Goal: Task Accomplishment & Management: Complete application form

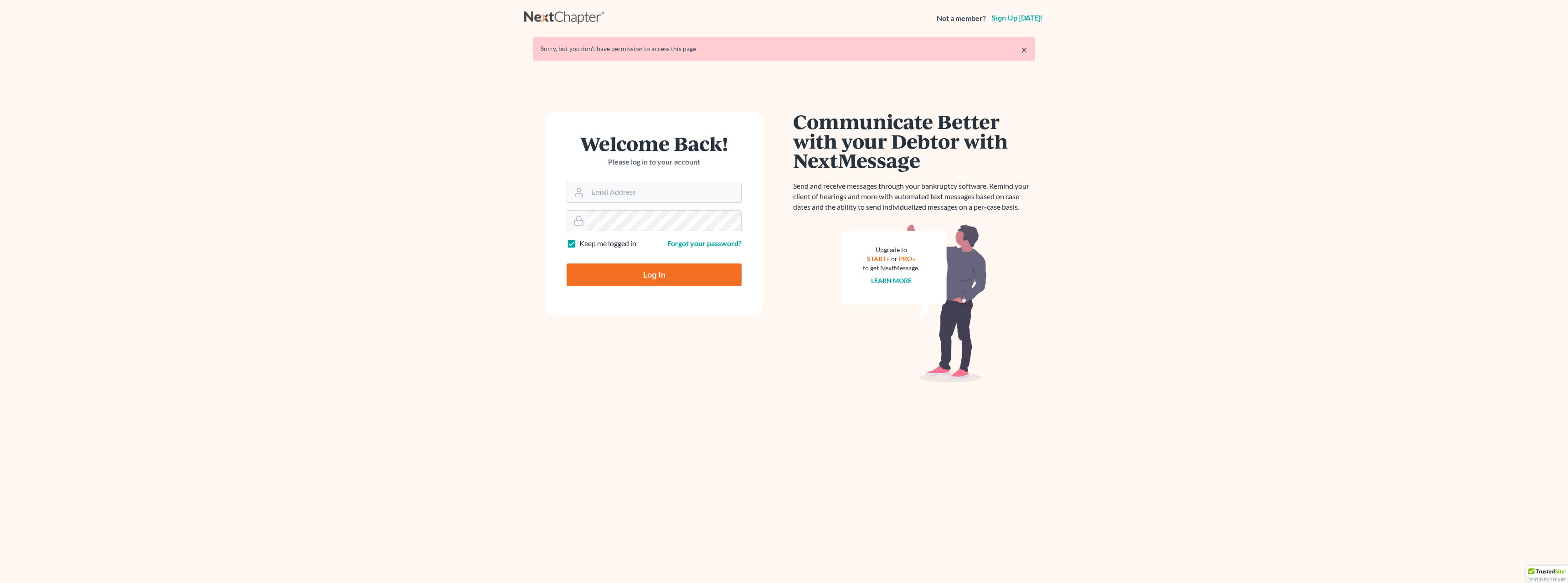
type input "[EMAIL_ADDRESS][DOMAIN_NAME]"
click at [663, 276] on input "Log In" at bounding box center [654, 274] width 175 height 22
type input "Thinking..."
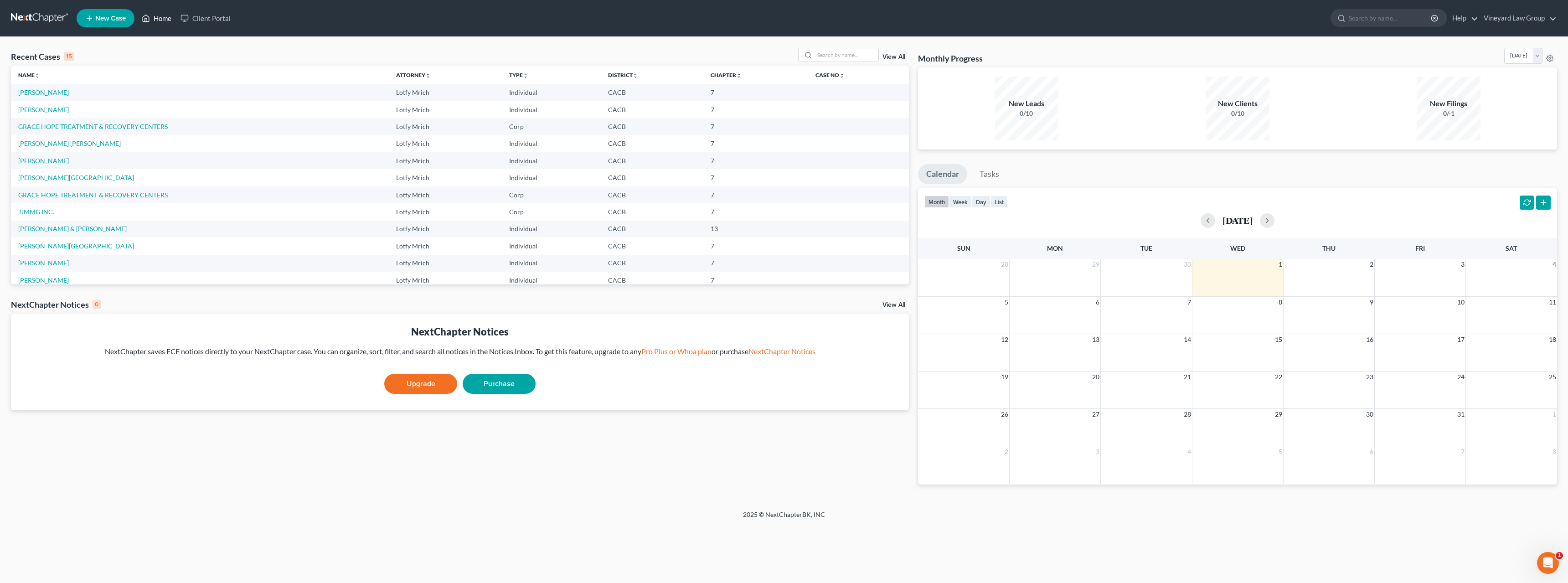
click at [160, 20] on link "Home" at bounding box center [156, 18] width 39 height 16
click at [56, 93] on link "[PERSON_NAME]" at bounding box center [43, 92] width 50 height 8
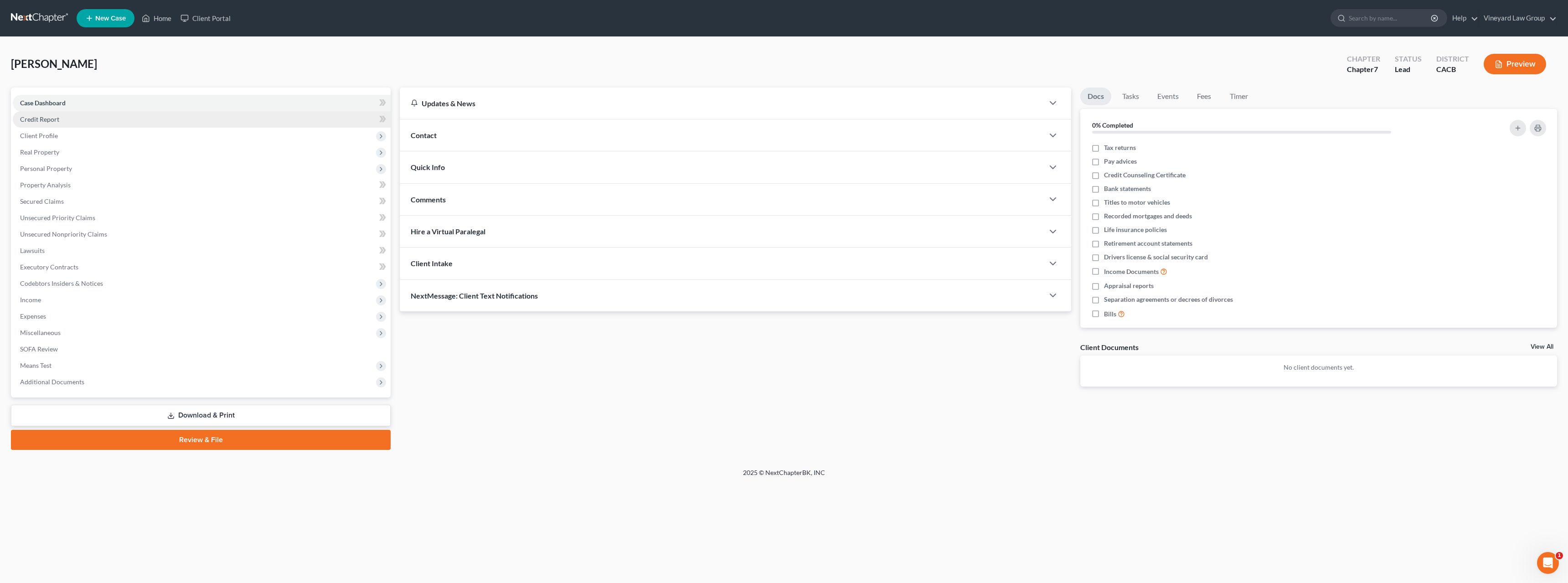
click at [54, 121] on span "Credit Report" at bounding box center [39, 119] width 39 height 8
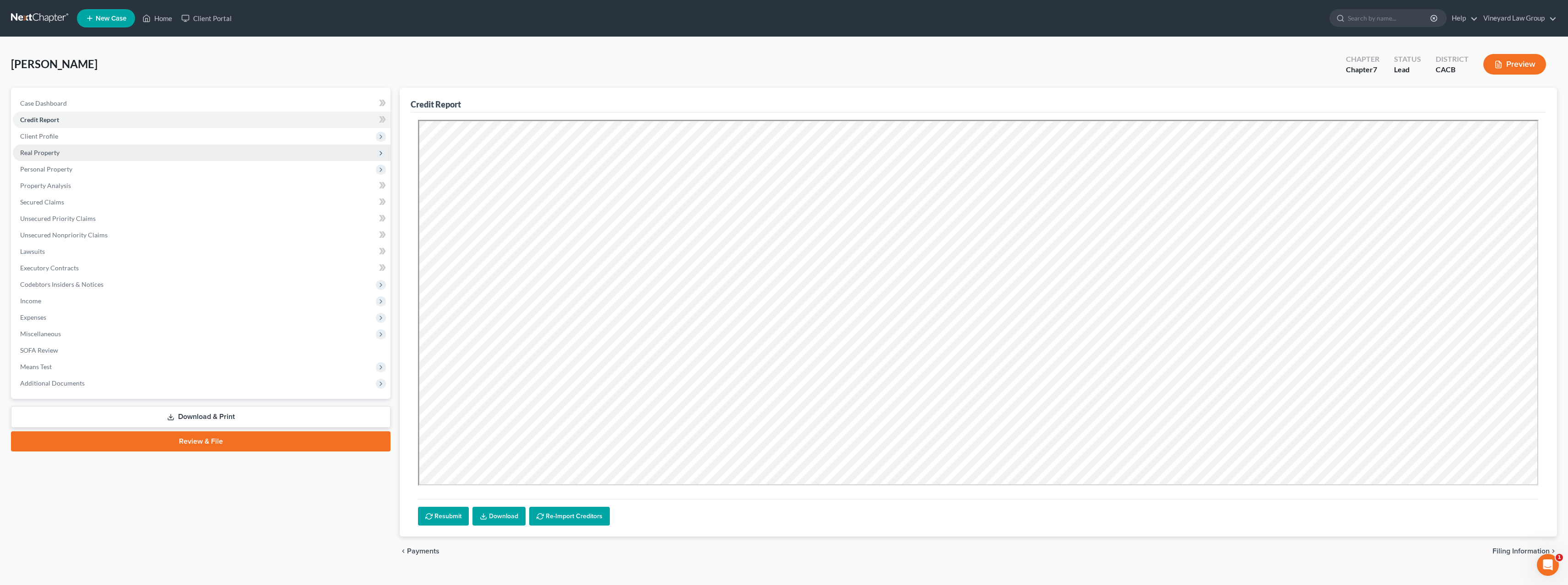
click at [43, 152] on span "Real Property" at bounding box center [40, 152] width 40 height 8
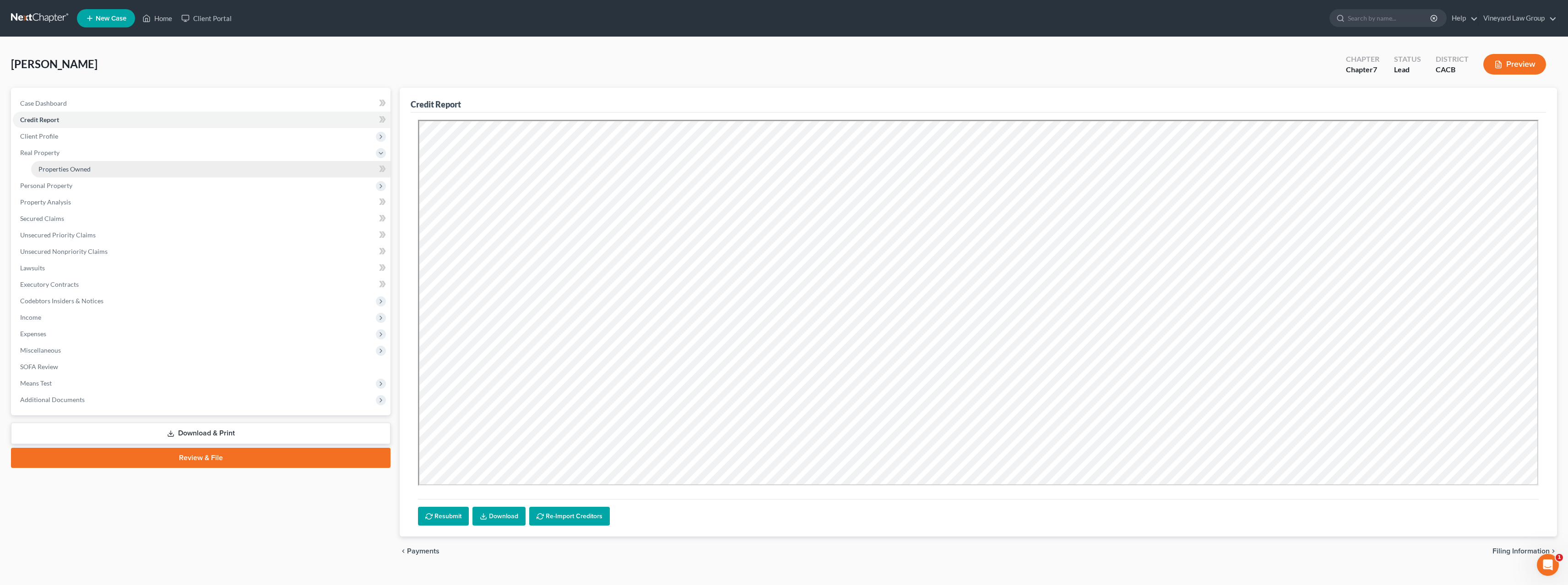
click at [52, 168] on span "Properties Owned" at bounding box center [65, 169] width 52 height 8
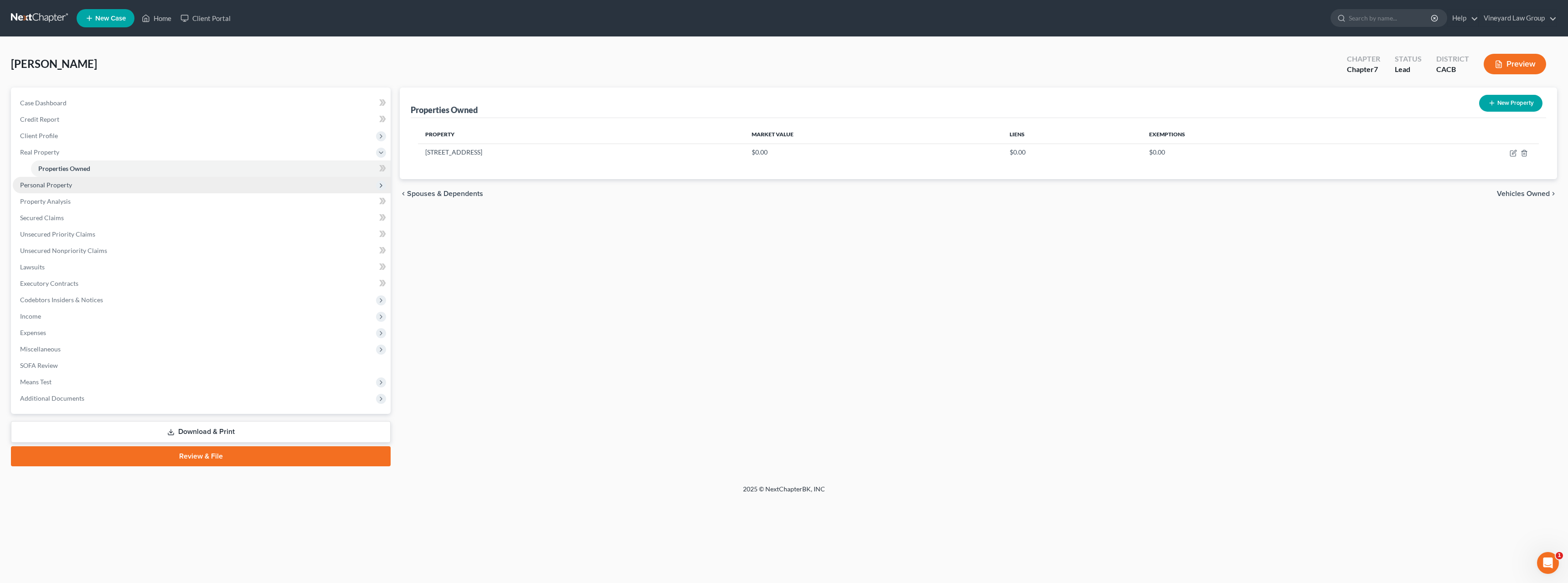
click at [42, 187] on span "Personal Property" at bounding box center [46, 185] width 52 height 8
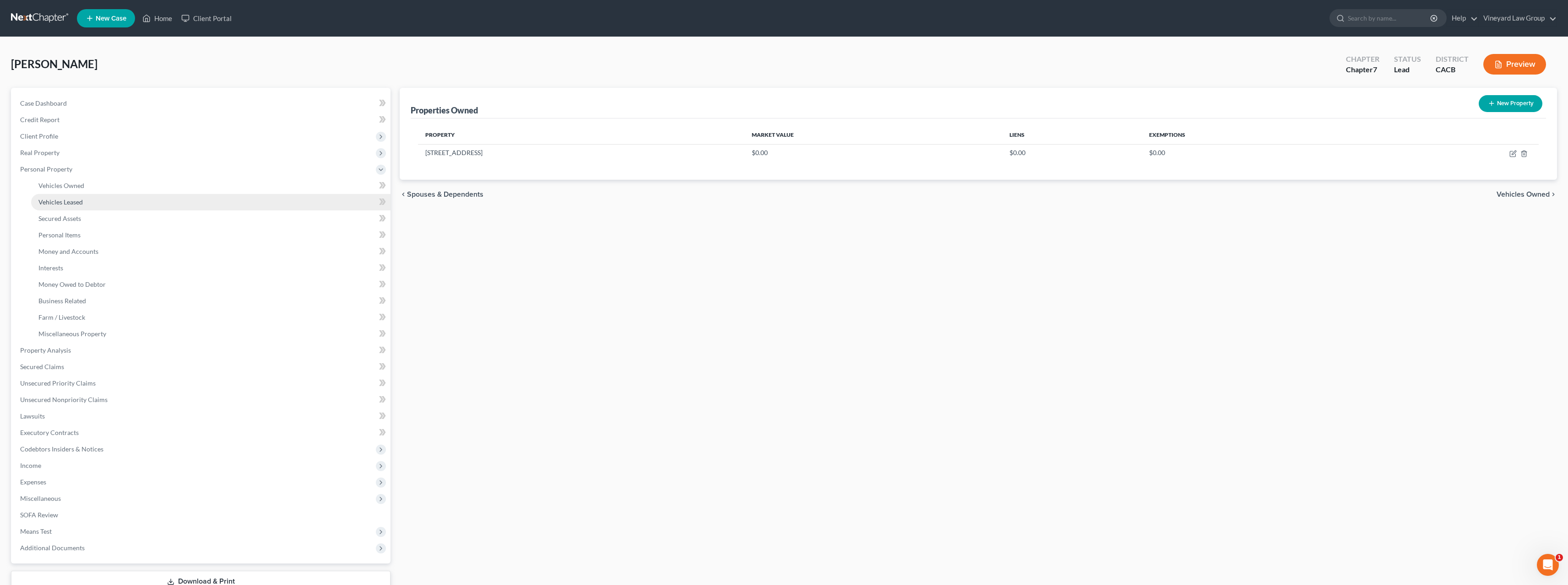
click at [48, 205] on span "Vehicles Leased" at bounding box center [60, 202] width 44 height 8
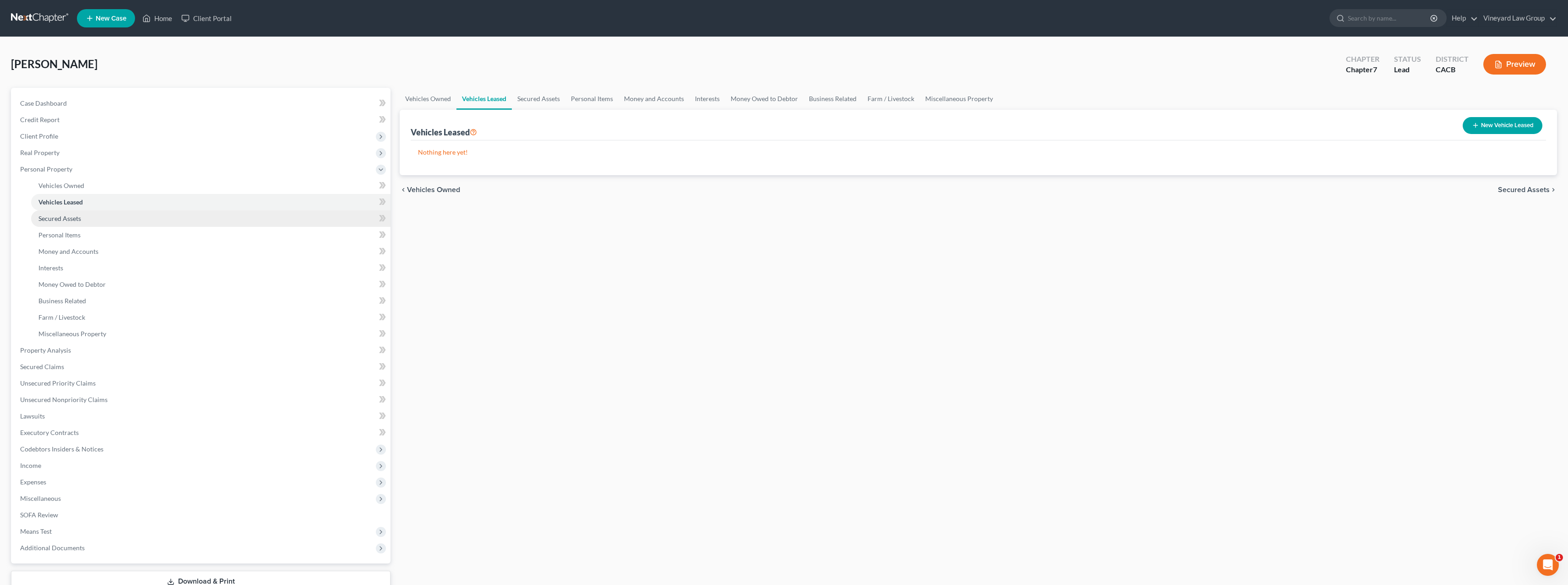
click at [51, 219] on span "Secured Assets" at bounding box center [59, 218] width 42 height 8
click at [54, 250] on span "Money and Accounts" at bounding box center [68, 251] width 60 height 8
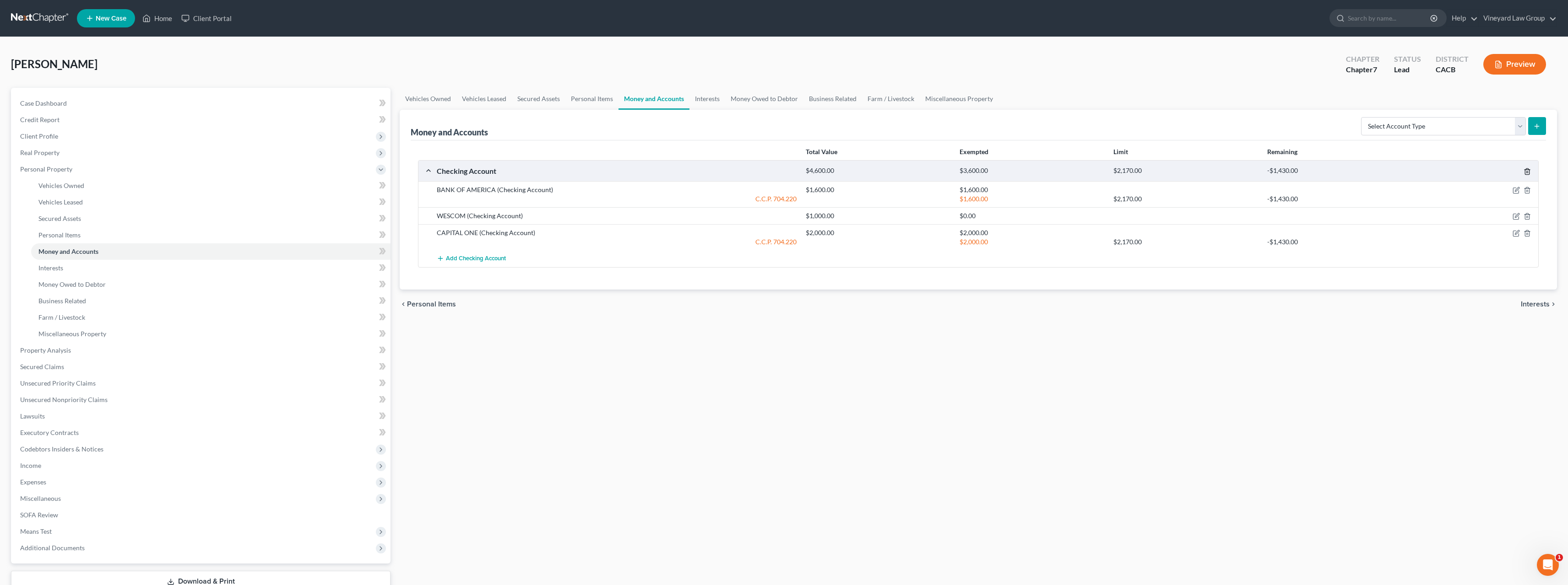
click at [1526, 172] on icon "button" at bounding box center [1527, 172] width 7 height 7
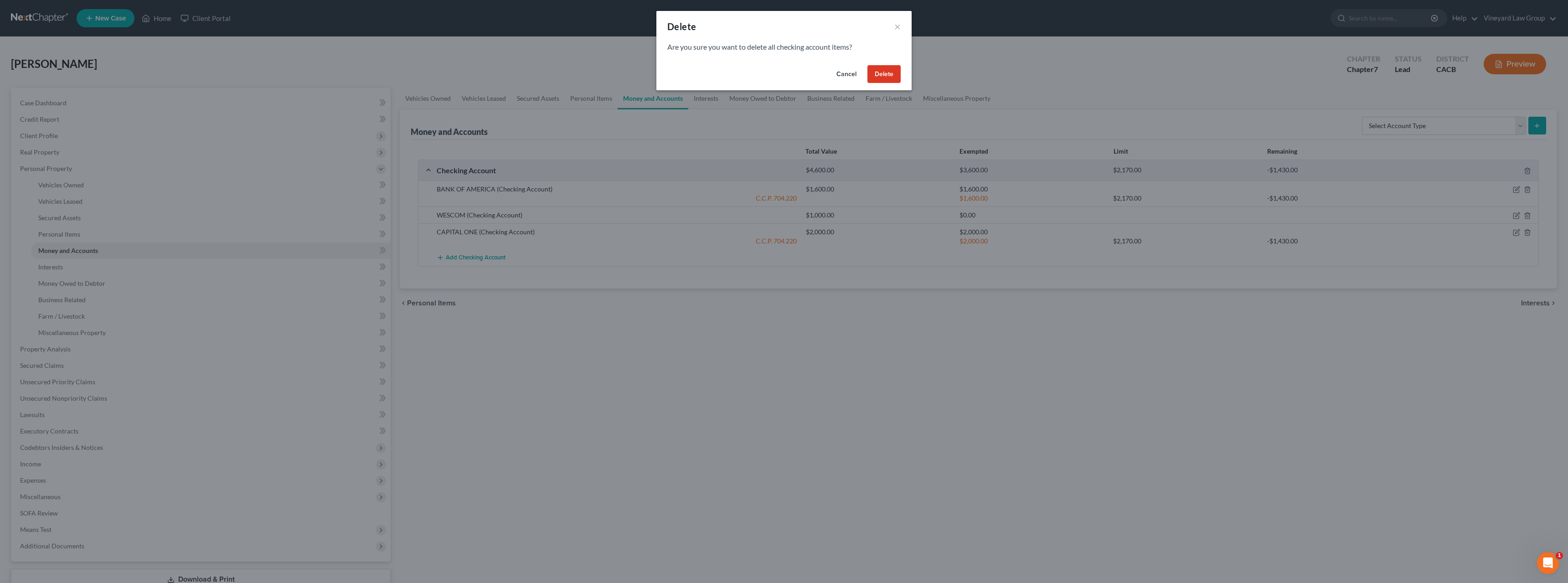
click at [888, 77] on button "Delete" at bounding box center [883, 74] width 33 height 18
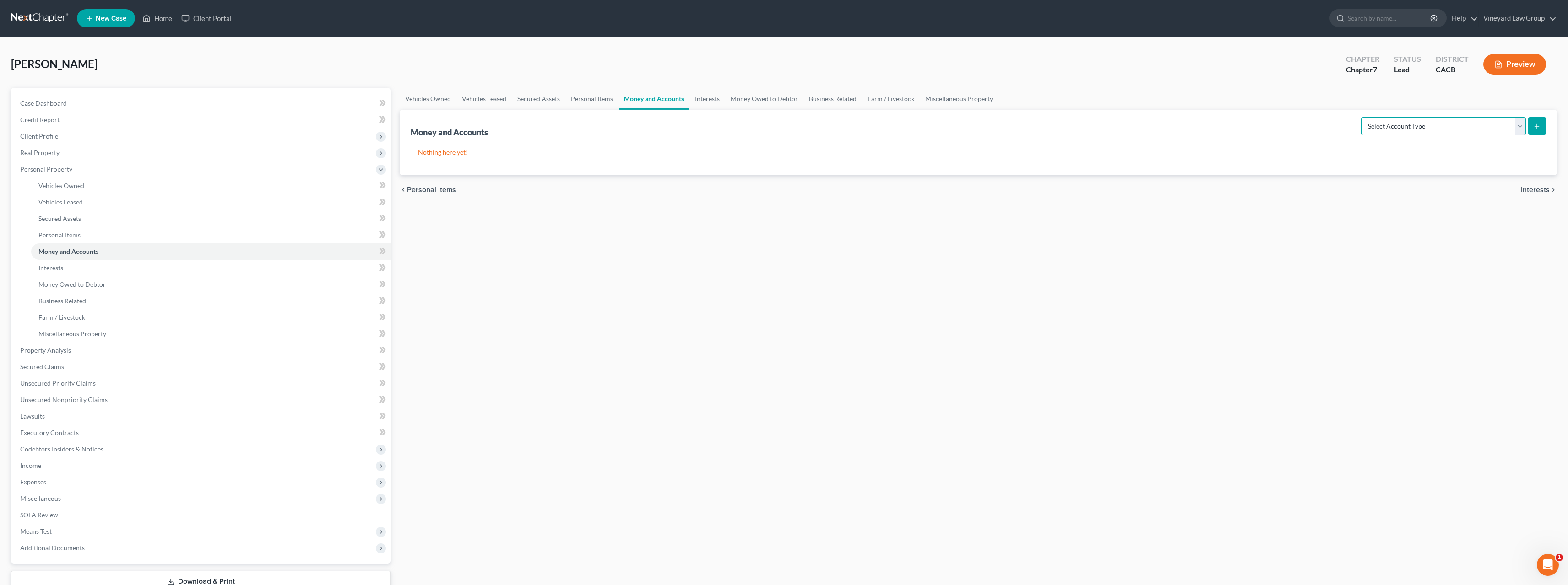
click at [1520, 124] on select "Select Account Type Brokerage Cash on Hand Certificates of Deposit Checking Acc…" at bounding box center [1443, 126] width 165 height 18
select select "checking"
click at [1363, 117] on select "Select Account Type Brokerage Cash on Hand Certificates of Deposit Checking Acc…" at bounding box center [1443, 126] width 165 height 18
click at [1534, 128] on icon "submit" at bounding box center [1536, 126] width 7 height 7
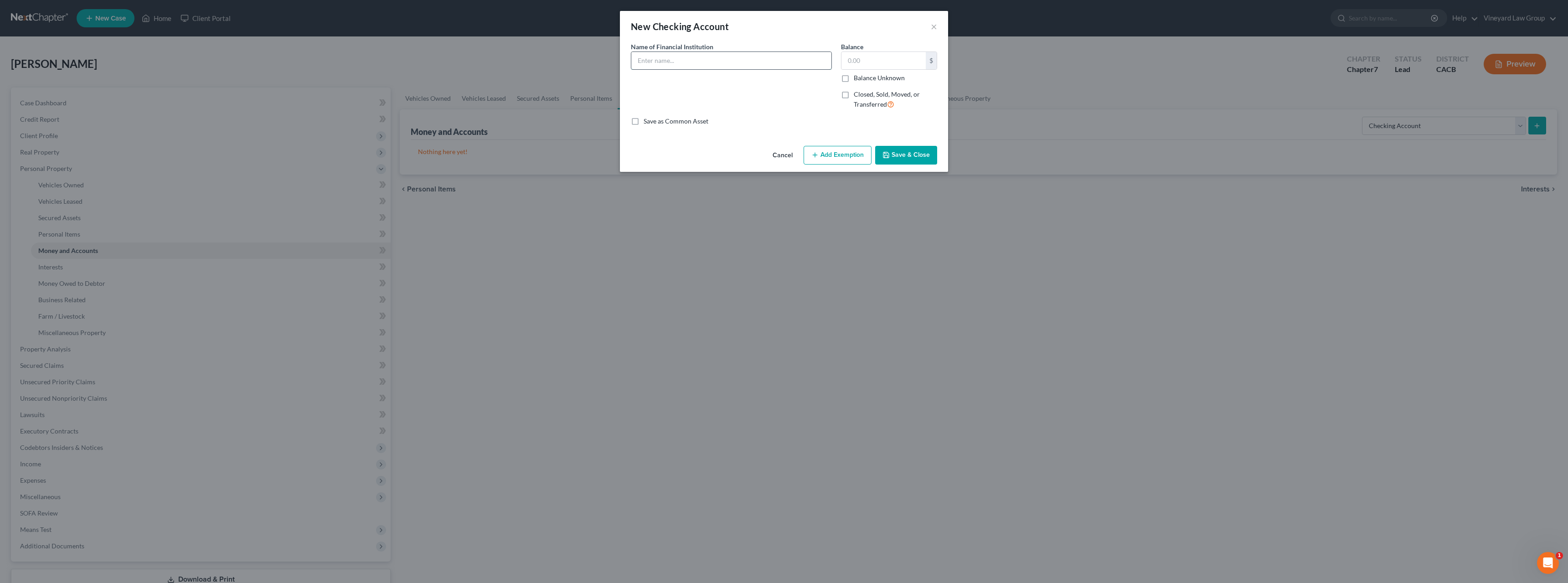
click at [741, 62] on input "text" at bounding box center [731, 60] width 200 height 17
type input "BOF A"
click at [861, 57] on input "text" at bounding box center [883, 60] width 84 height 17
type input "1,600"
drag, startPoint x: 898, startPoint y: 153, endPoint x: 839, endPoint y: 154, distance: 59.0
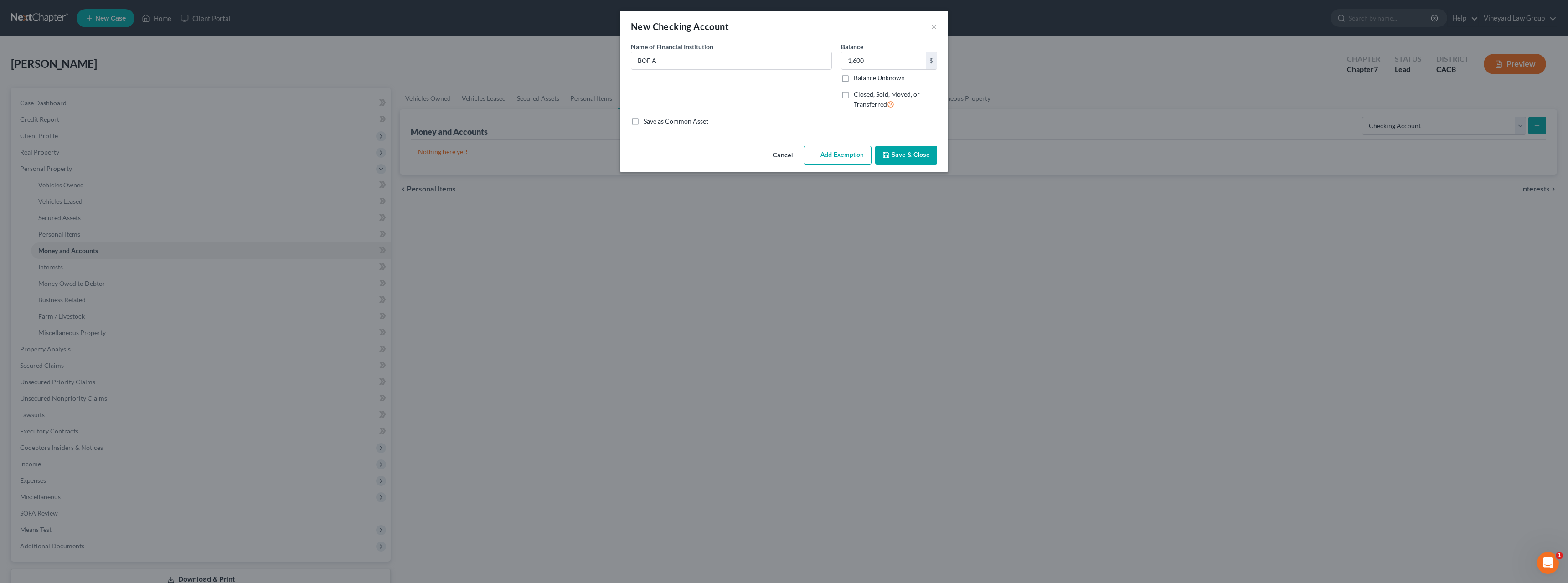
click at [839, 154] on div "Cancel Add Exemption Save & Close" at bounding box center [784, 158] width 328 height 30
click at [839, 154] on button "Add Exemption" at bounding box center [837, 155] width 68 height 19
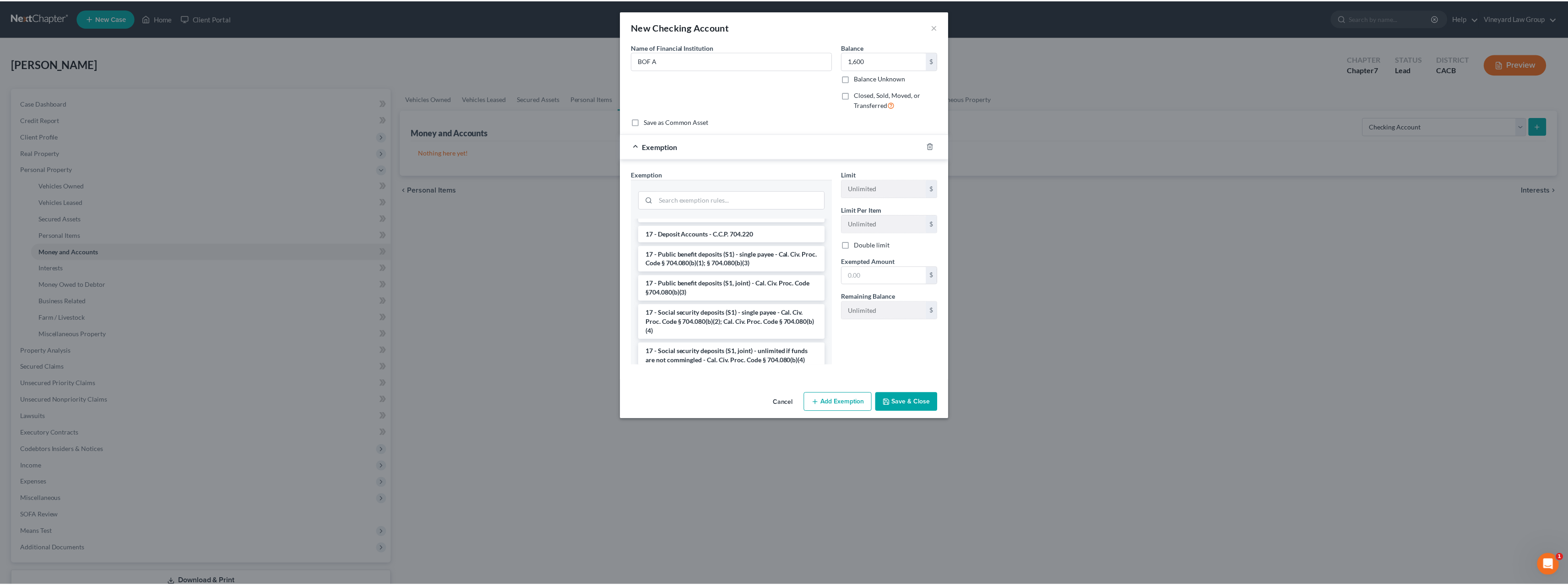
scroll to position [322, 0]
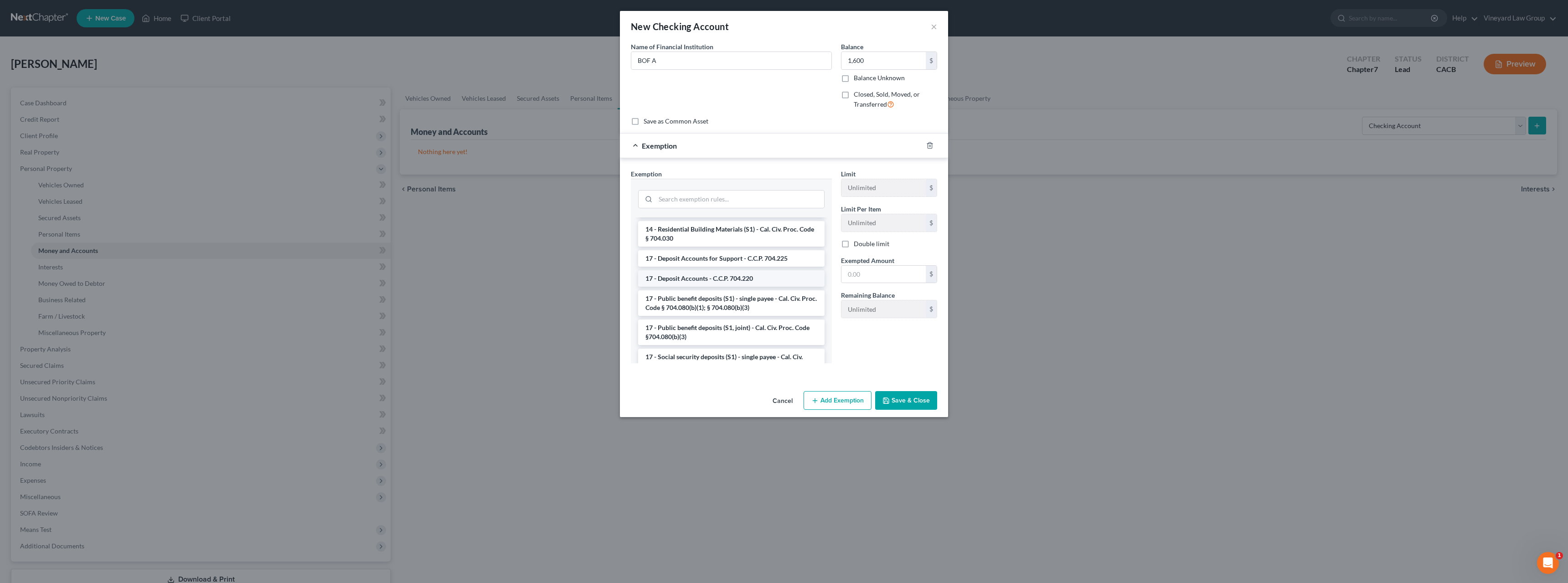
click at [715, 280] on li "17 - Deposit Accounts - C.C.P. 704.220" at bounding box center [732, 278] width 186 height 16
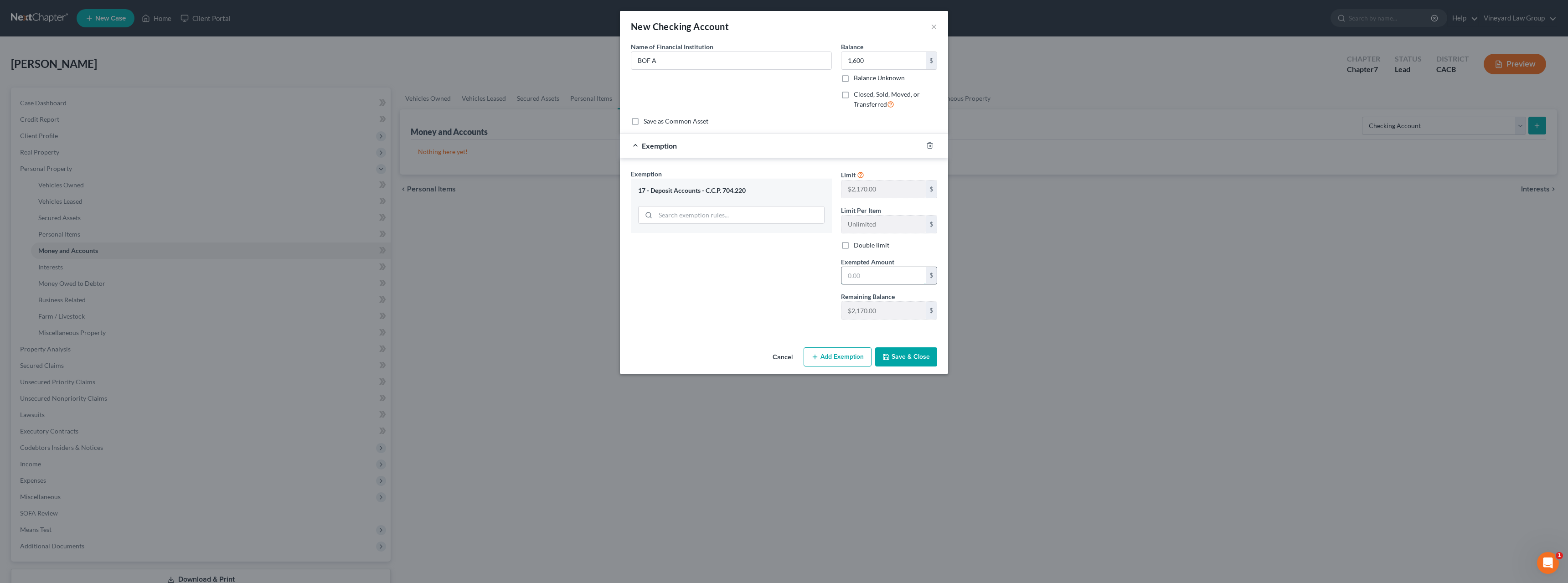
click at [875, 274] on input "text" at bounding box center [883, 275] width 84 height 17
type input "1"
type input "2,000"
click at [921, 353] on button "Save & Close" at bounding box center [905, 356] width 62 height 19
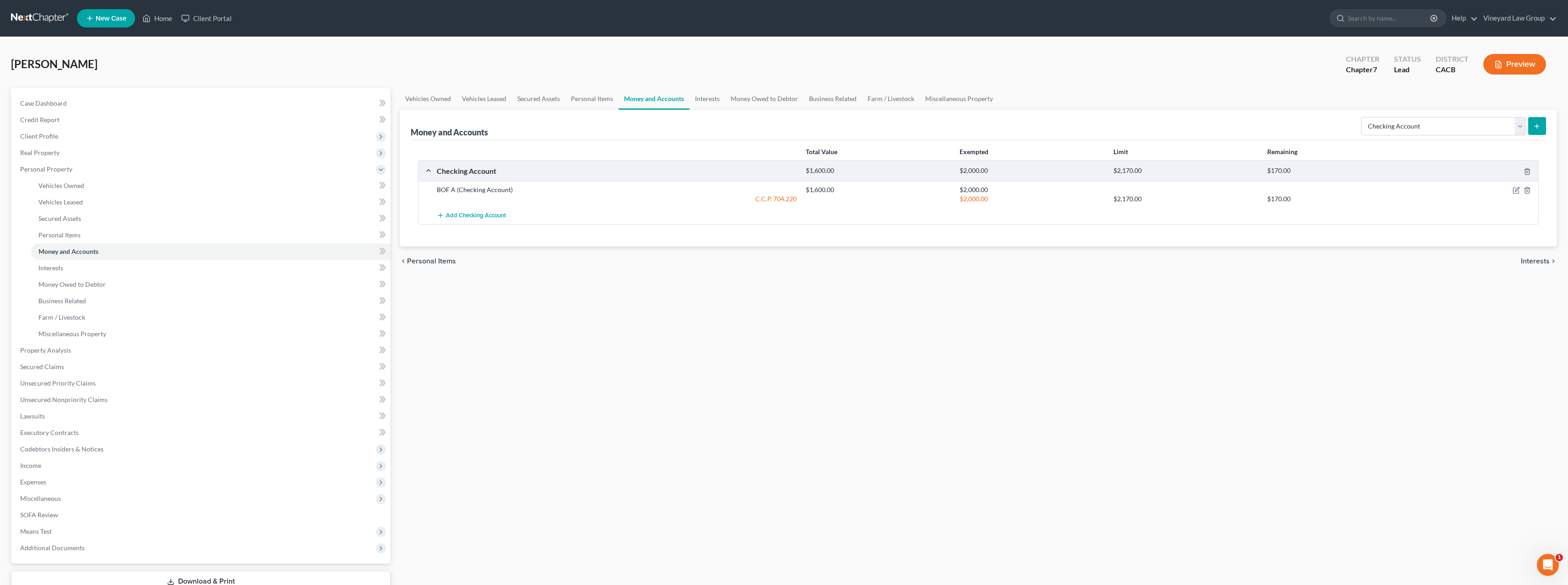
click at [1545, 259] on span "Interests" at bounding box center [1536, 261] width 29 height 7
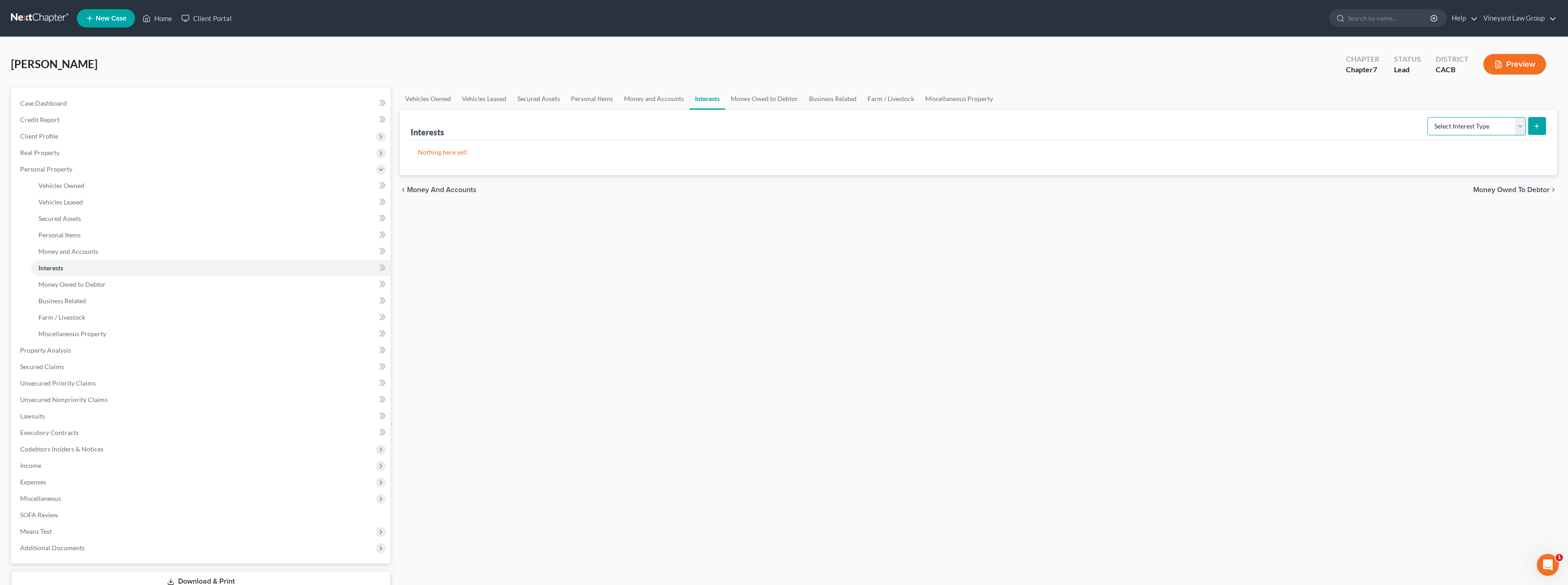
click at [1517, 127] on select "Select Interest Type 401K Annuity Bond Education IRA Government Bond Government…" at bounding box center [1476, 126] width 98 height 18
click at [1297, 242] on div "Vehicles Owned Vehicles Leased Secured Assets Personal Items Money and Accounts…" at bounding box center [978, 352] width 1166 height 528
click at [1544, 189] on span "Money Owed to Debtor" at bounding box center [1511, 190] width 77 height 7
click at [1521, 126] on select "Select Type of Money Owed Accounts Receivable Alimony Child Support Claims Agai…" at bounding box center [1456, 126] width 140 height 18
click at [1441, 381] on div "Vehicles Owned Vehicles Leased Secured Assets Personal Items Money and Accounts…" at bounding box center [978, 352] width 1166 height 528
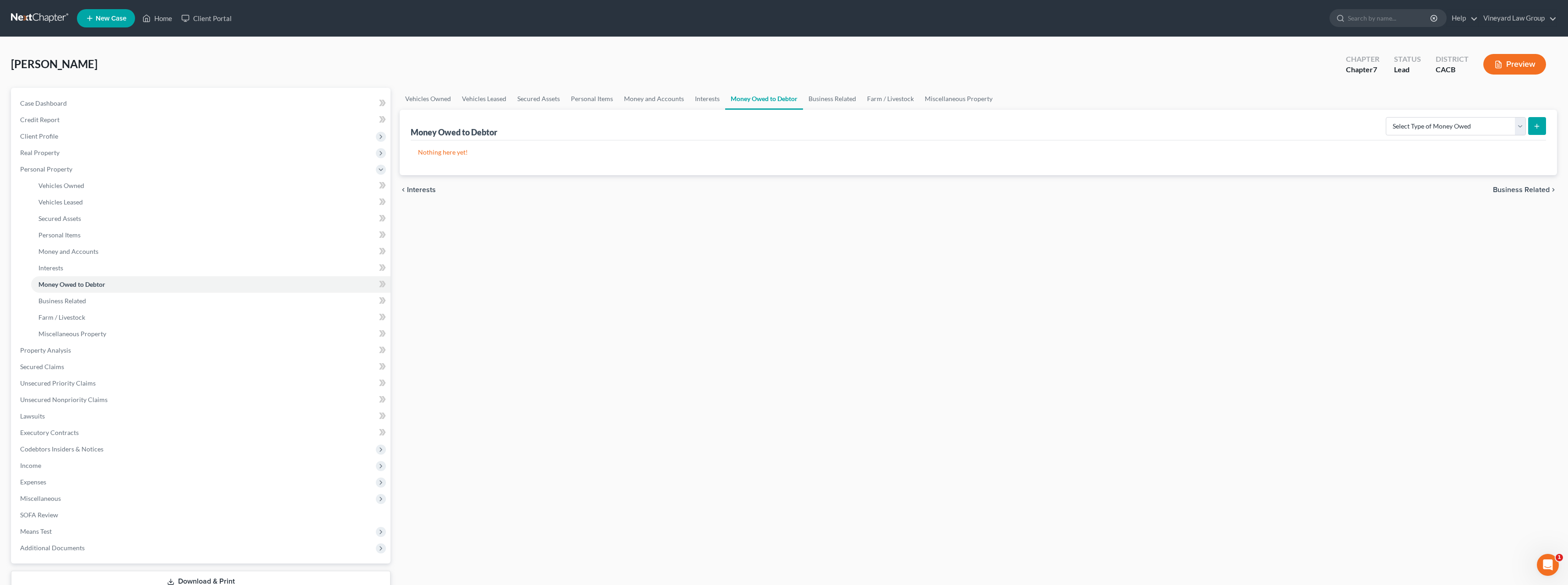
click at [1531, 193] on span "Business Related" at bounding box center [1521, 190] width 57 height 7
click at [1534, 193] on span "Farm / Livestock" at bounding box center [1522, 190] width 53 height 7
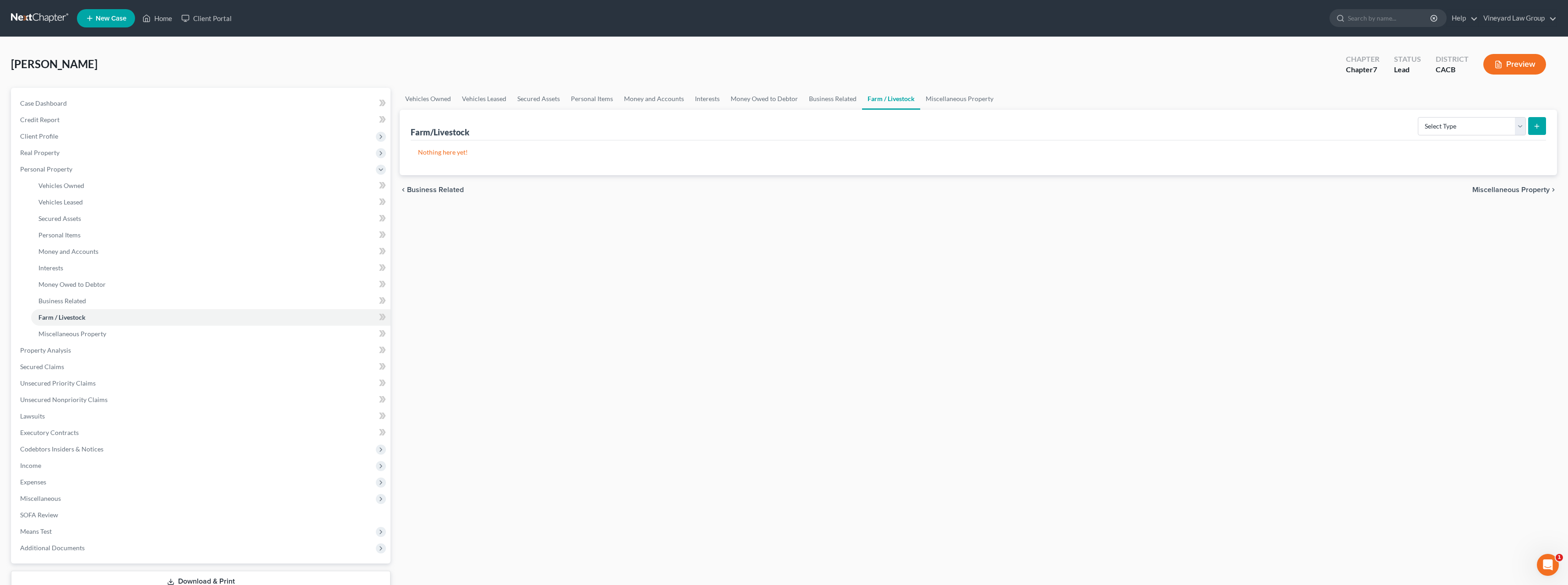
click at [1538, 190] on span "Miscellaneous Property" at bounding box center [1511, 190] width 77 height 7
click at [1518, 125] on select "Select Property Type Assigned for Creditor Benefit [DATE] Holding for Another N…" at bounding box center [1461, 126] width 129 height 18
click at [1291, 190] on div "chevron_left Farm / Livestock Property Analysis chevron_right" at bounding box center [978, 190] width 1157 height 30
click at [1502, 188] on span "Property Analysis" at bounding box center [1520, 190] width 59 height 7
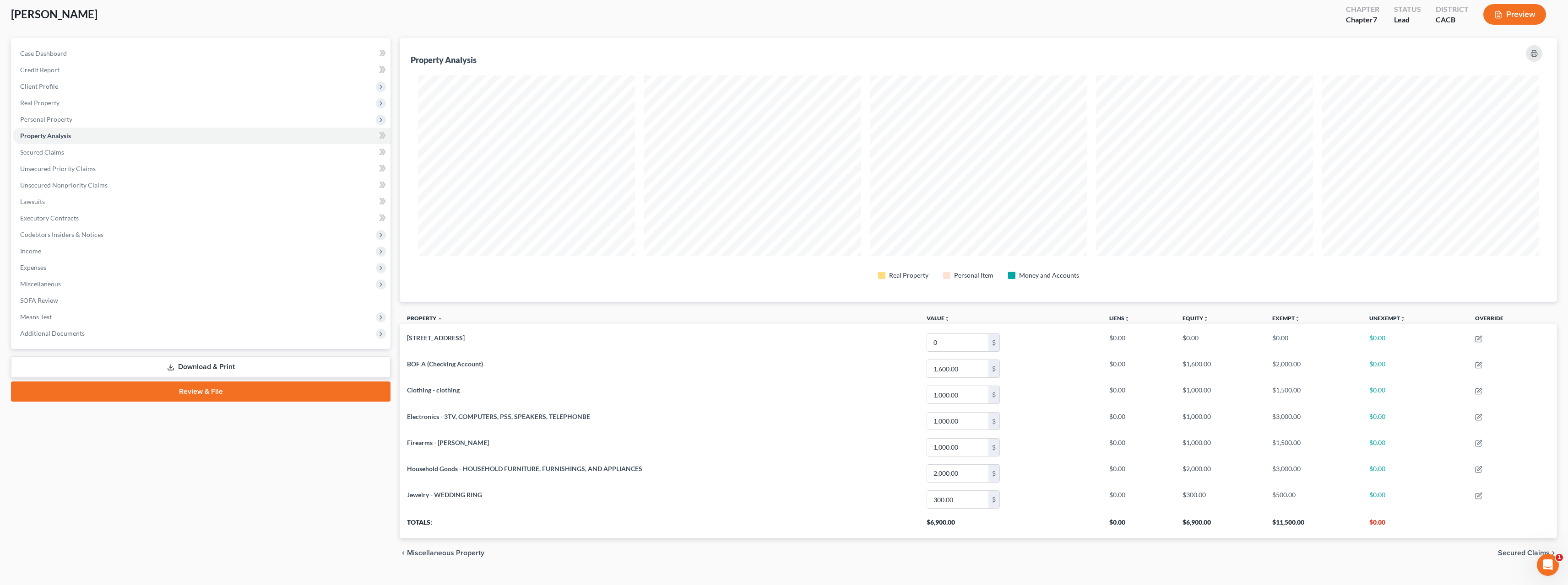
scroll to position [68, 0]
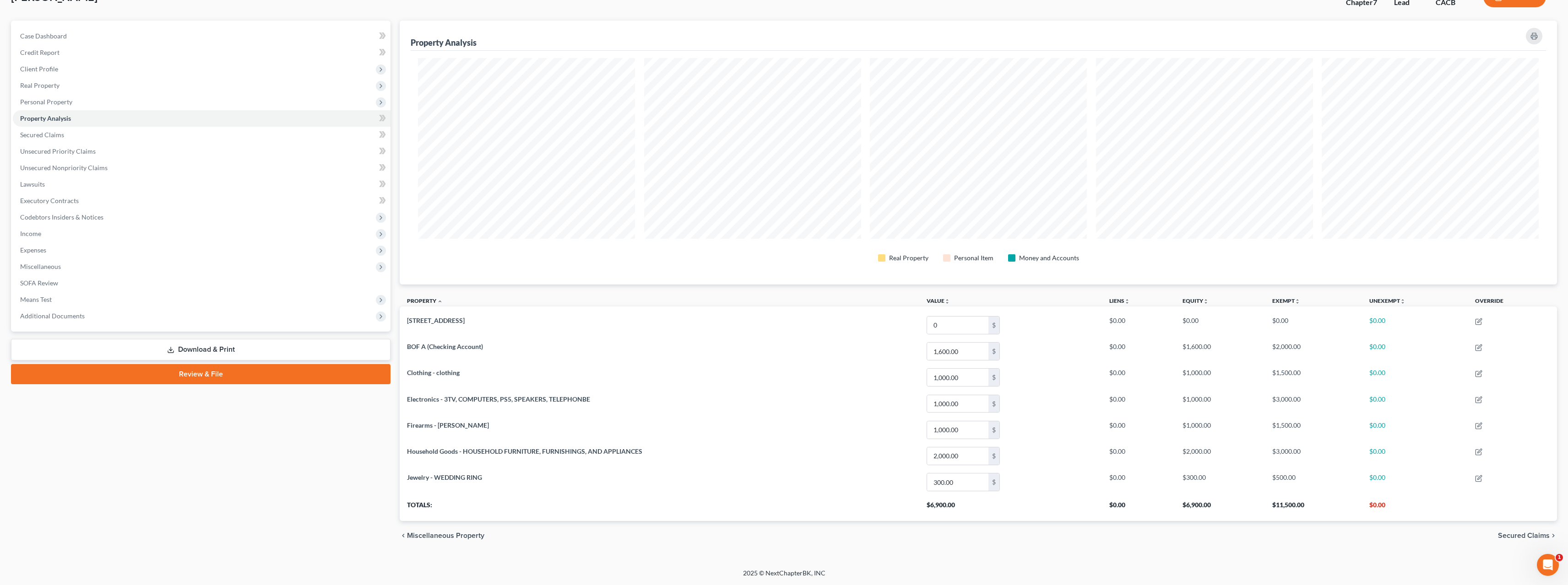
click at [1534, 533] on span "Secured Claims" at bounding box center [1523, 536] width 51 height 7
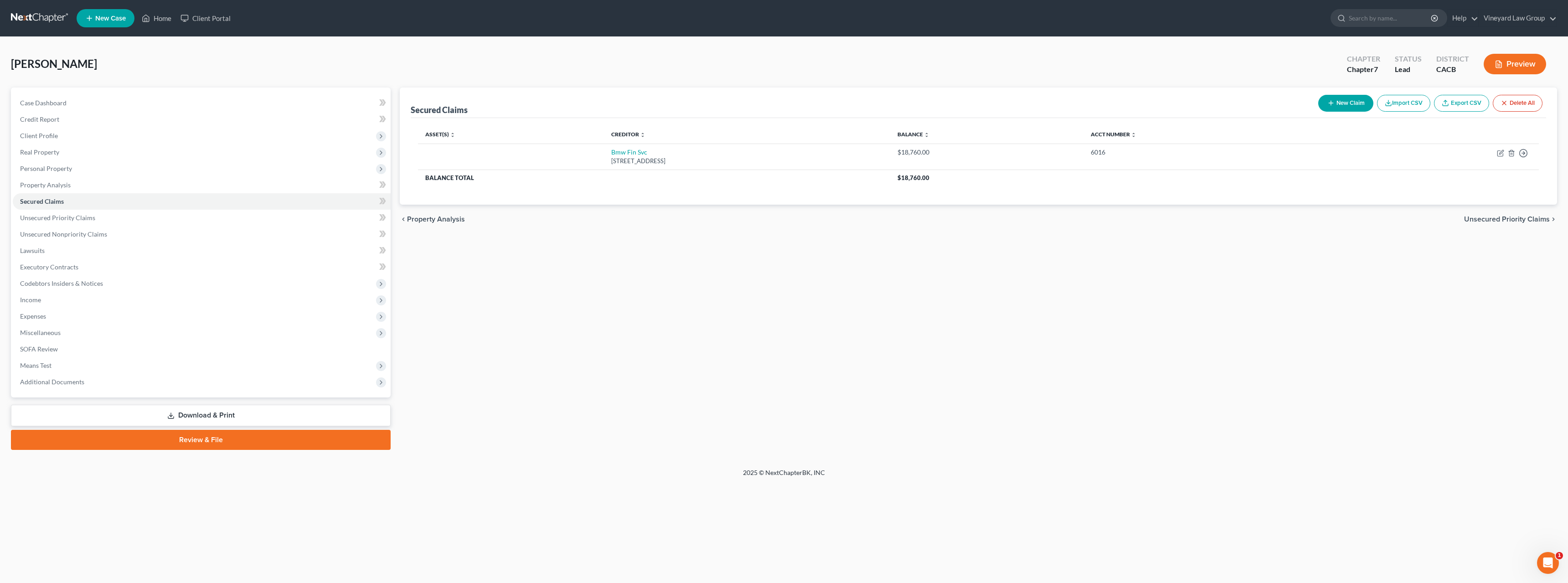
click at [1528, 218] on span "Unsecured Priority Claims" at bounding box center [1507, 219] width 86 height 7
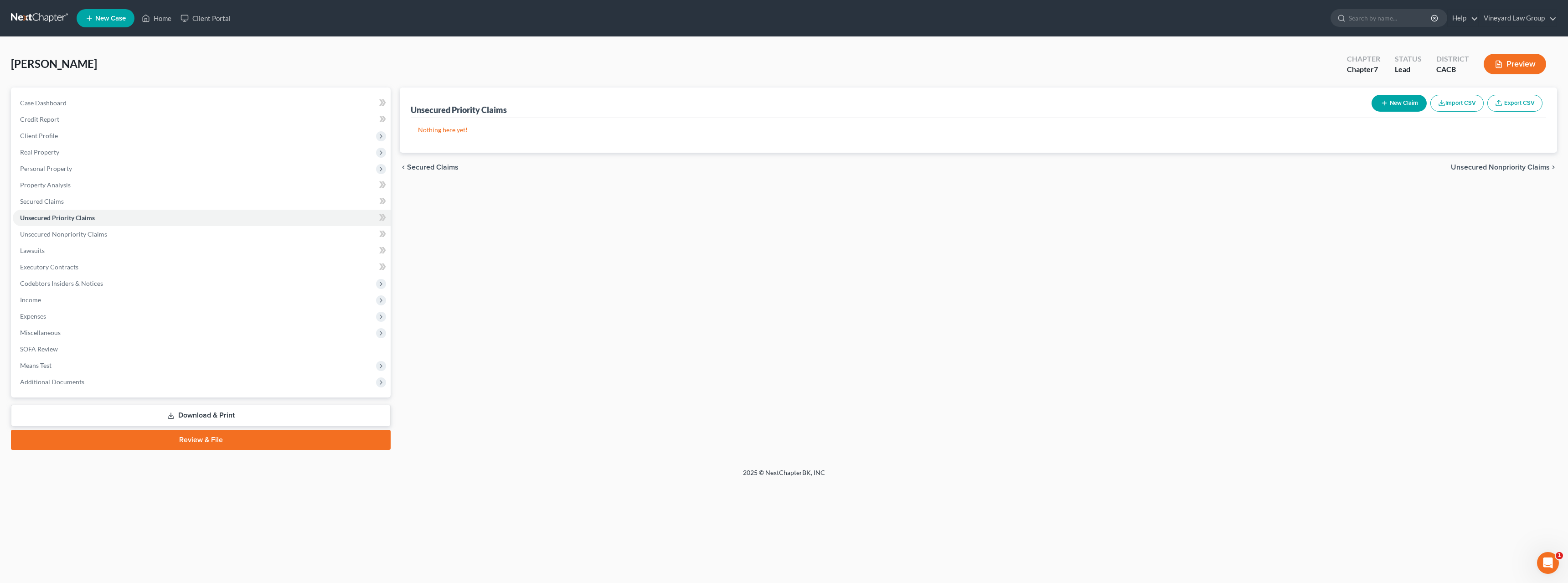
click at [1520, 169] on span "Unsecured Nonpriority Claims" at bounding box center [1500, 167] width 99 height 7
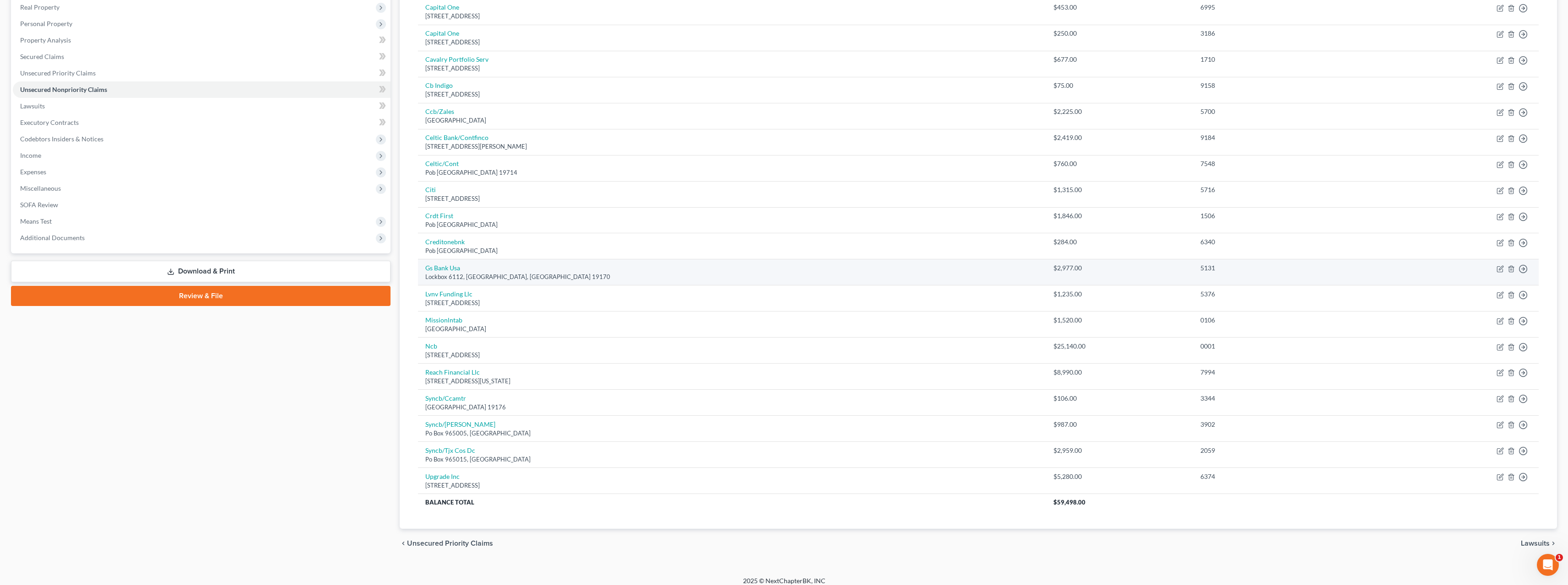
scroll to position [153, 0]
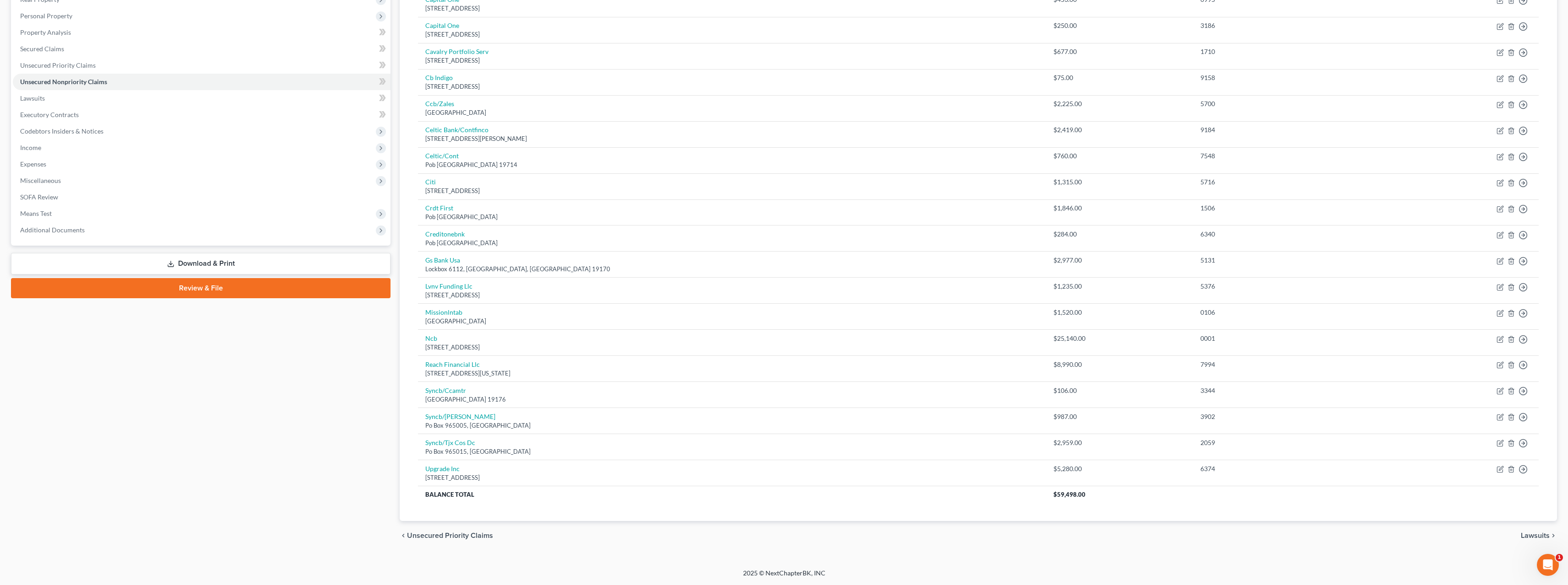
click at [1550, 537] on icon "chevron_right" at bounding box center [1554, 536] width 7 height 7
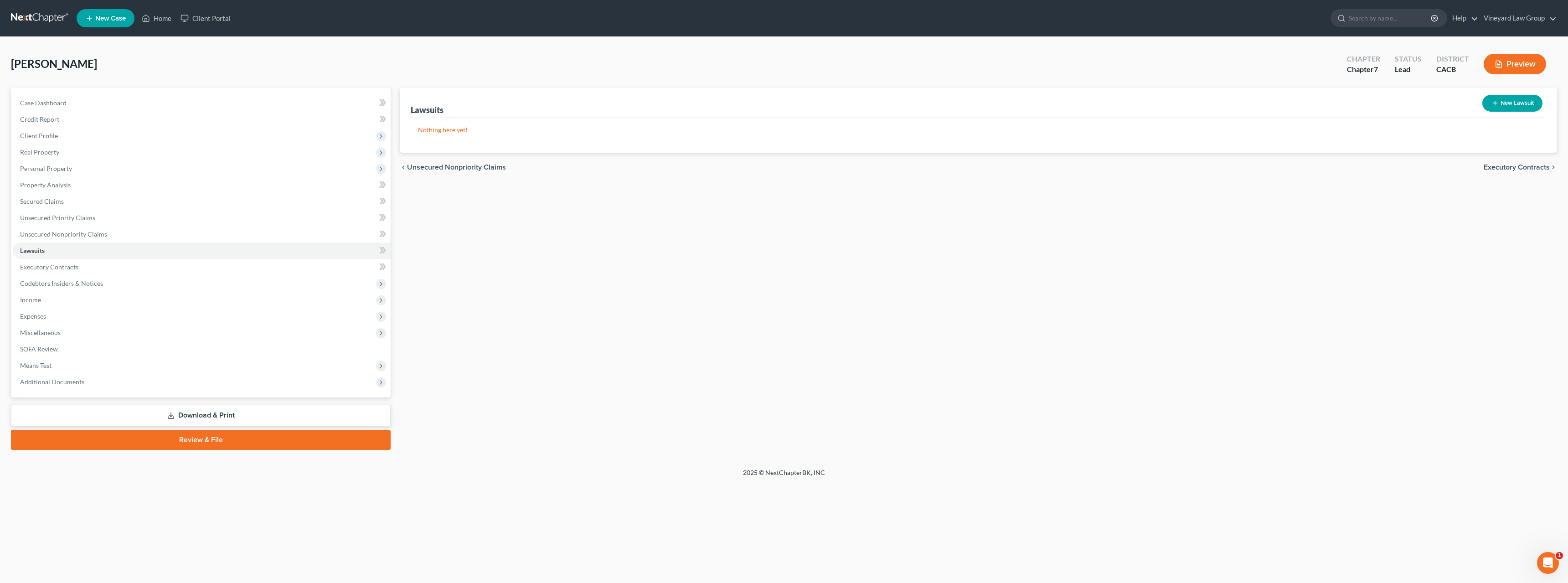
click at [1538, 168] on span "Executory Contracts" at bounding box center [1517, 167] width 66 height 7
click at [1527, 169] on span "Codebtors" at bounding box center [1532, 167] width 34 height 7
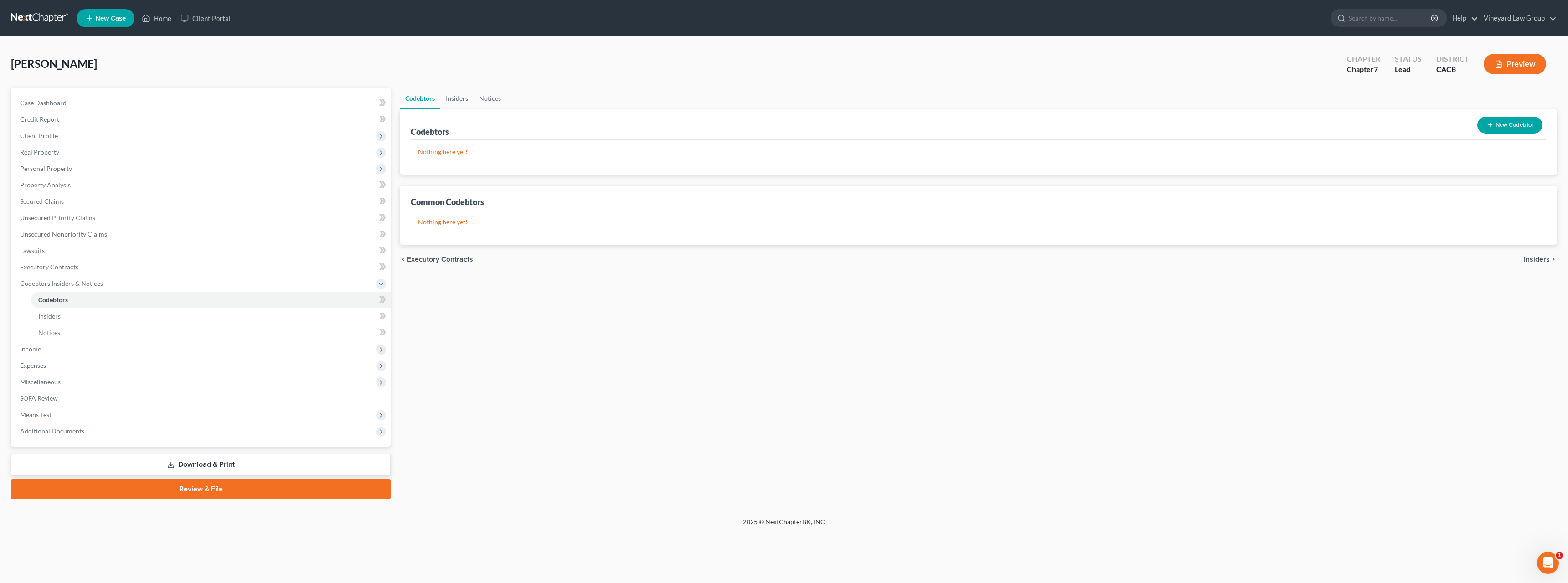
click at [1544, 258] on span "Insiders" at bounding box center [1536, 259] width 26 height 7
click at [1544, 188] on span "Notices" at bounding box center [1537, 189] width 25 height 7
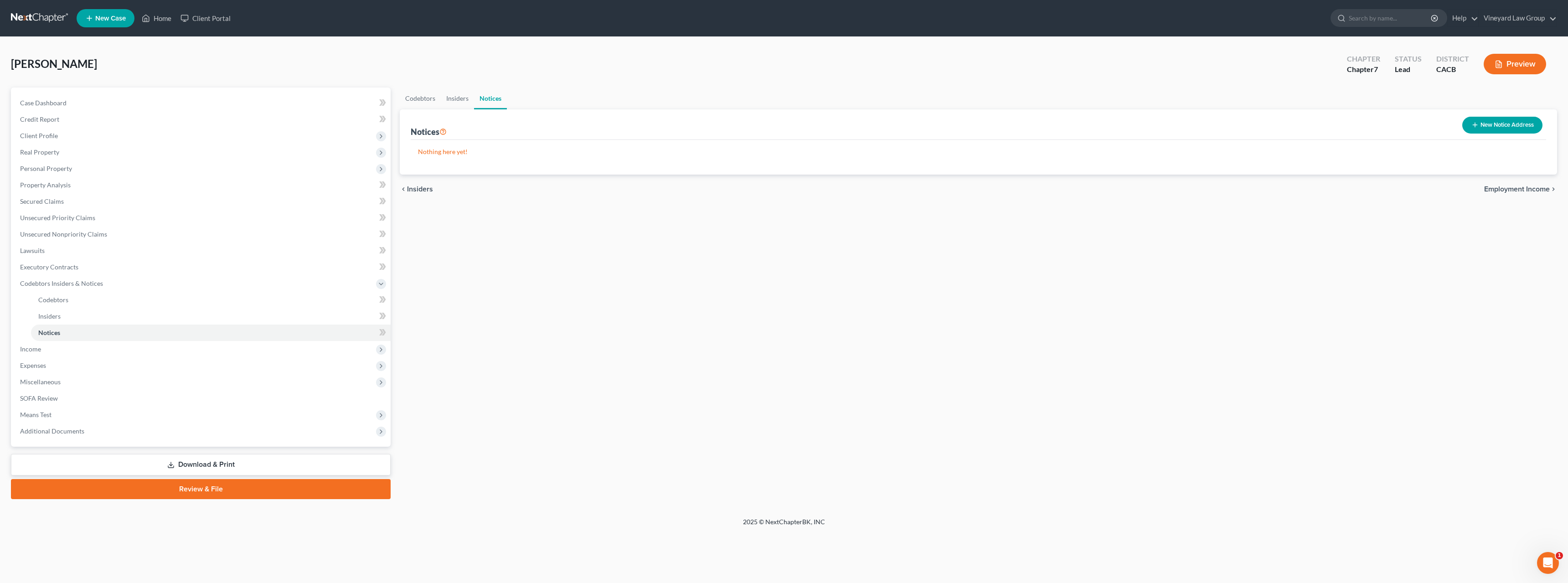
click at [1495, 126] on button "New Notice Address" at bounding box center [1502, 125] width 80 height 17
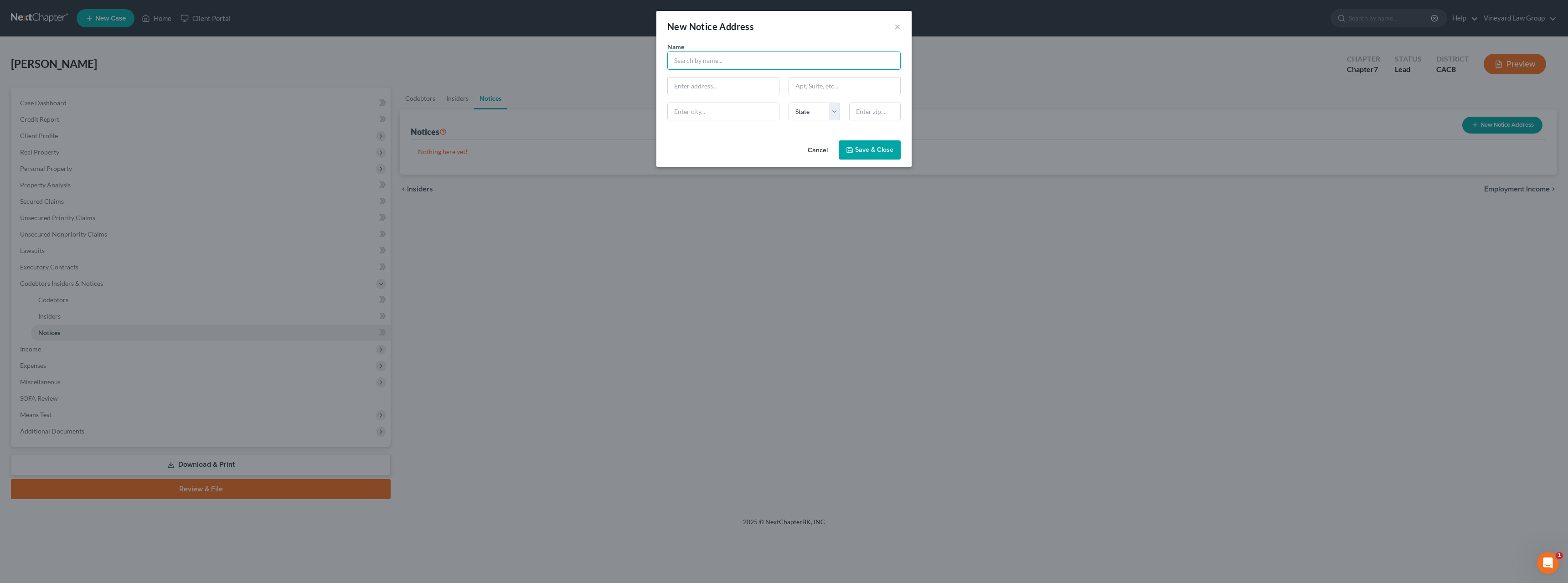
click at [713, 64] on input "text" at bounding box center [784, 60] width 233 height 18
click at [812, 150] on button "Cancel" at bounding box center [818, 151] width 35 height 18
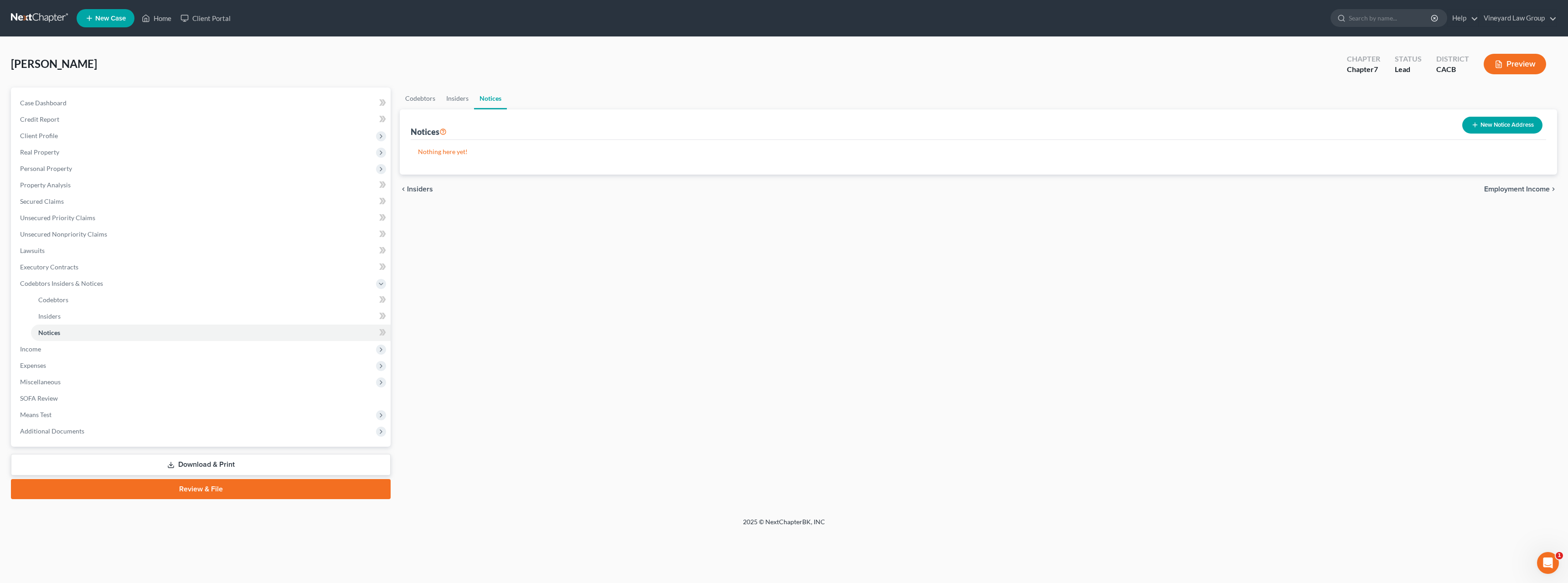
click at [1497, 188] on span "Employment Income" at bounding box center [1516, 189] width 65 height 7
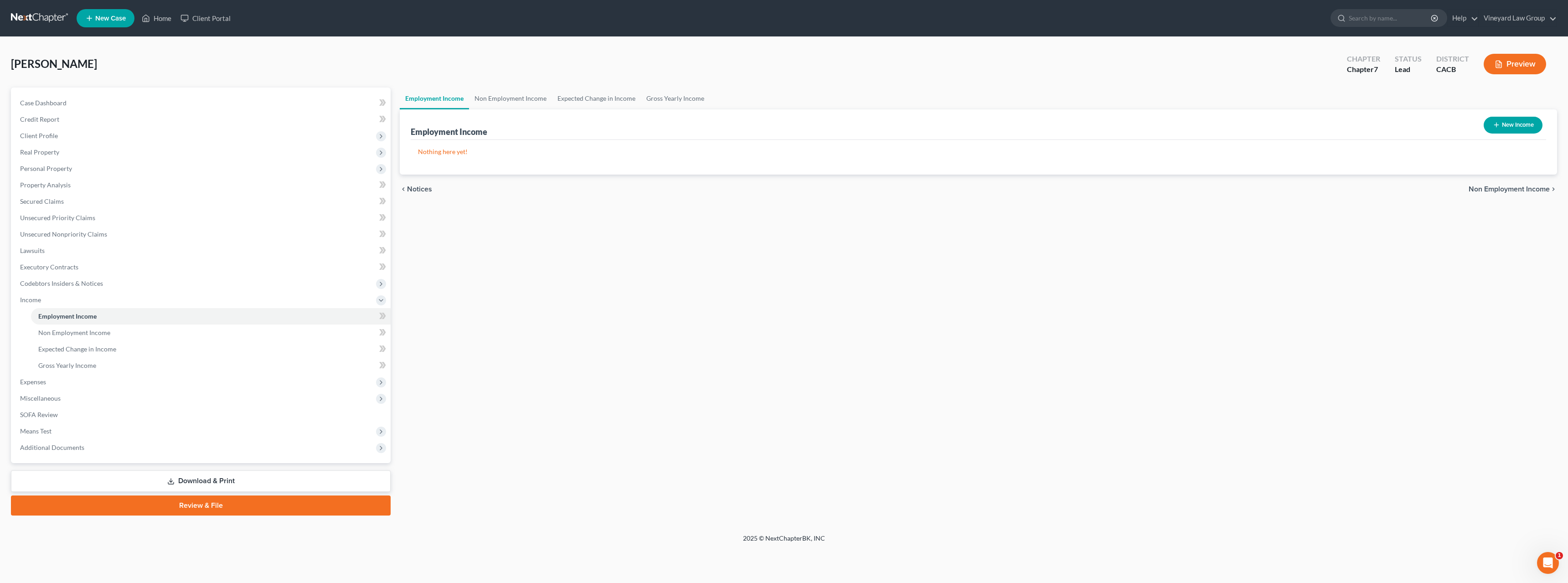
click at [1506, 124] on button "New Income" at bounding box center [1513, 125] width 59 height 17
select select "0"
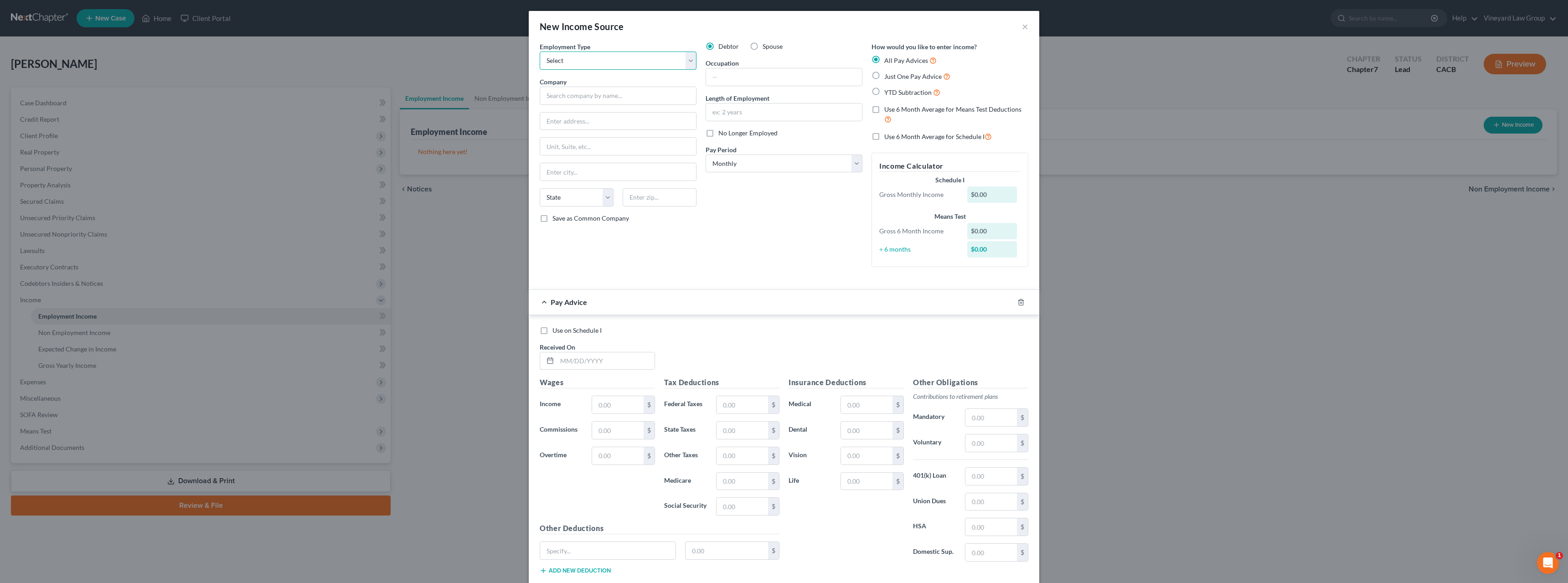
click at [687, 58] on select "Select Full or [DEMOGRAPHIC_DATA] Employment Self Employment" at bounding box center [618, 60] width 157 height 18
click at [736, 80] on input "text" at bounding box center [784, 76] width 156 height 17
click at [722, 195] on div "Debtor Spouse Occupation Length of Employment No Longer Employed Pay Period * S…" at bounding box center [784, 158] width 166 height 232
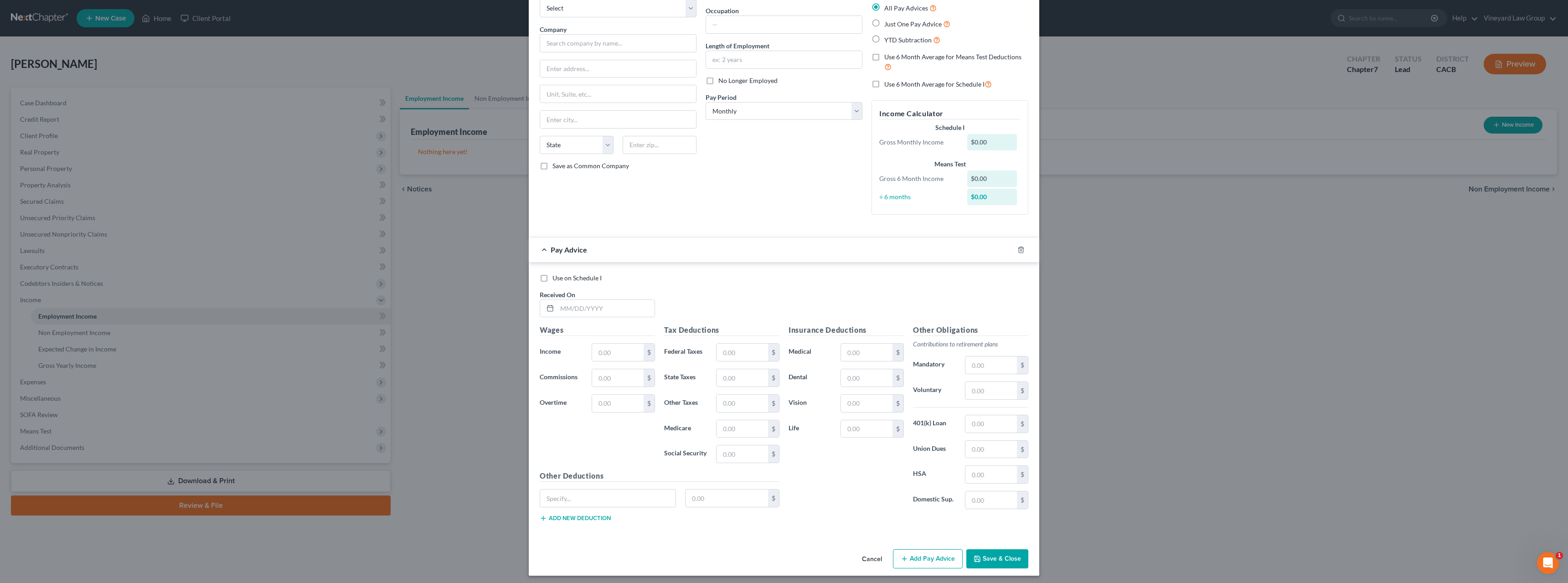
scroll to position [57, 0]
click at [1010, 552] on button "Save & Close" at bounding box center [997, 554] width 62 height 19
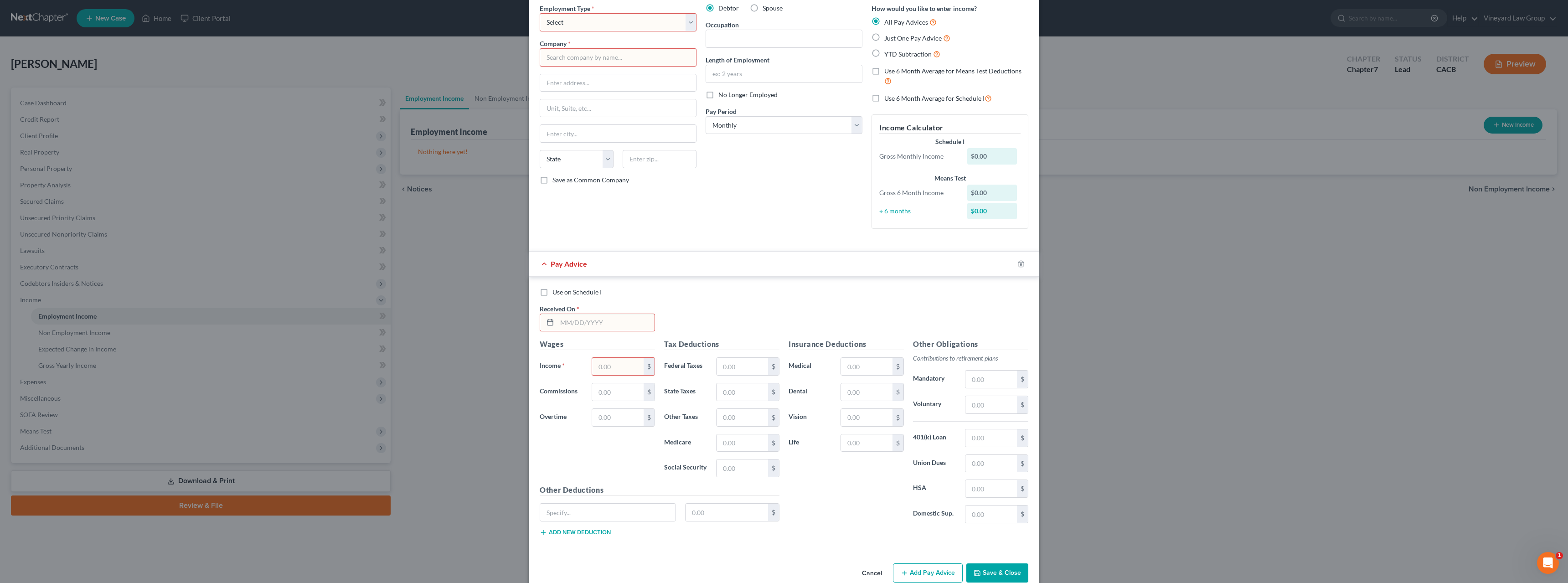
scroll to position [0, 0]
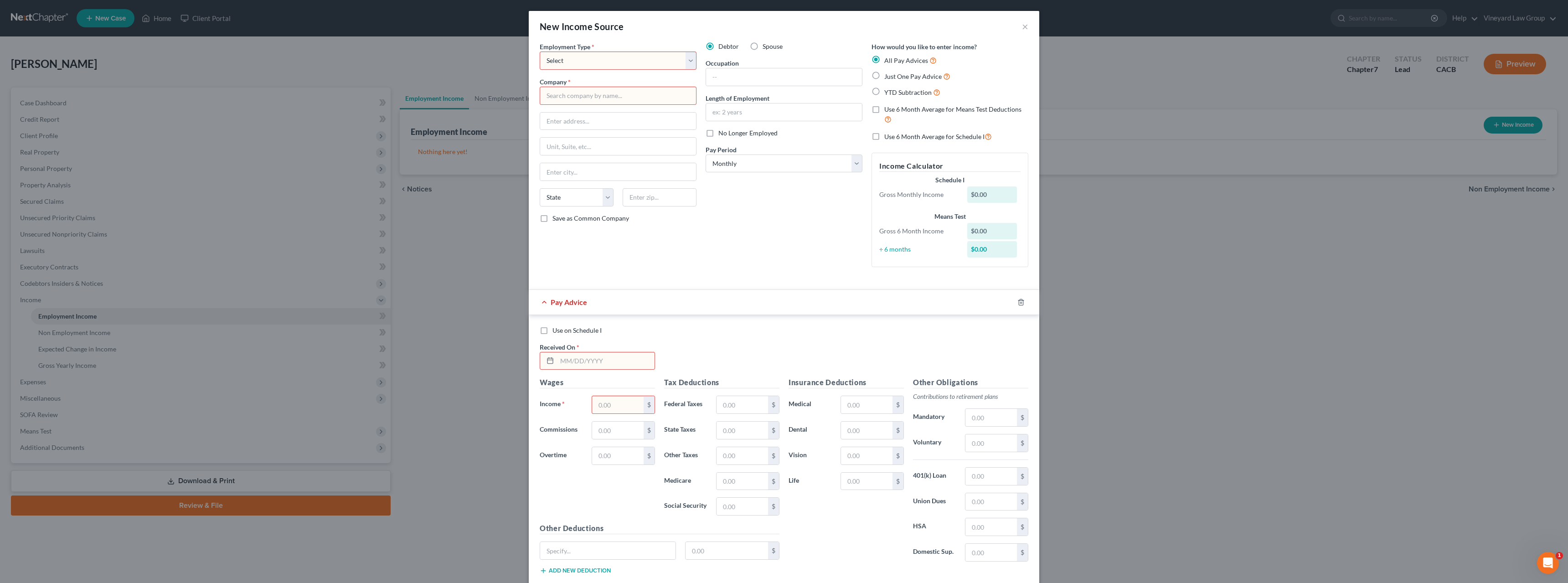
click at [762, 43] on label "Spouse" at bounding box center [772, 47] width 20 height 9
click at [767, 43] on input "Spouse" at bounding box center [769, 45] width 6 height 6
radio input "true"
click at [689, 60] on select "Select Full or [DEMOGRAPHIC_DATA] Employment Self Employment" at bounding box center [618, 60] width 157 height 18
click at [718, 44] on label "Debtor" at bounding box center [728, 47] width 21 height 9
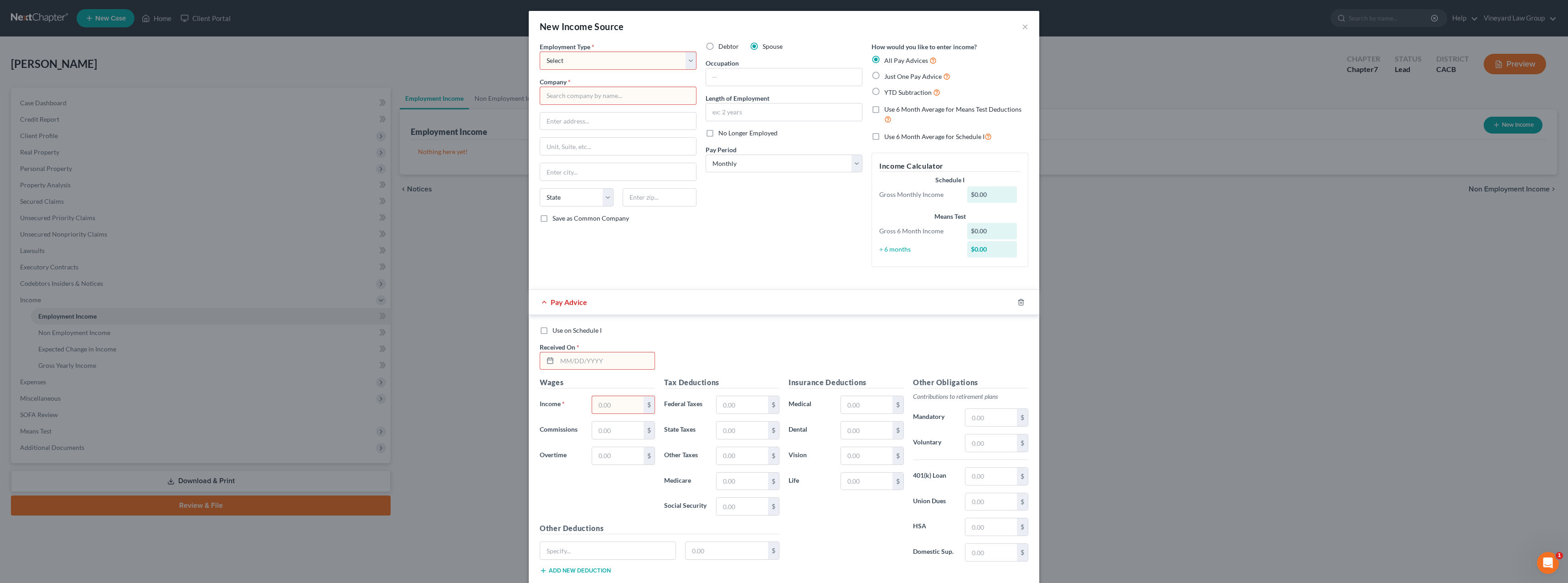
click at [722, 44] on input "Debtor" at bounding box center [724, 45] width 6 height 6
radio input "true"
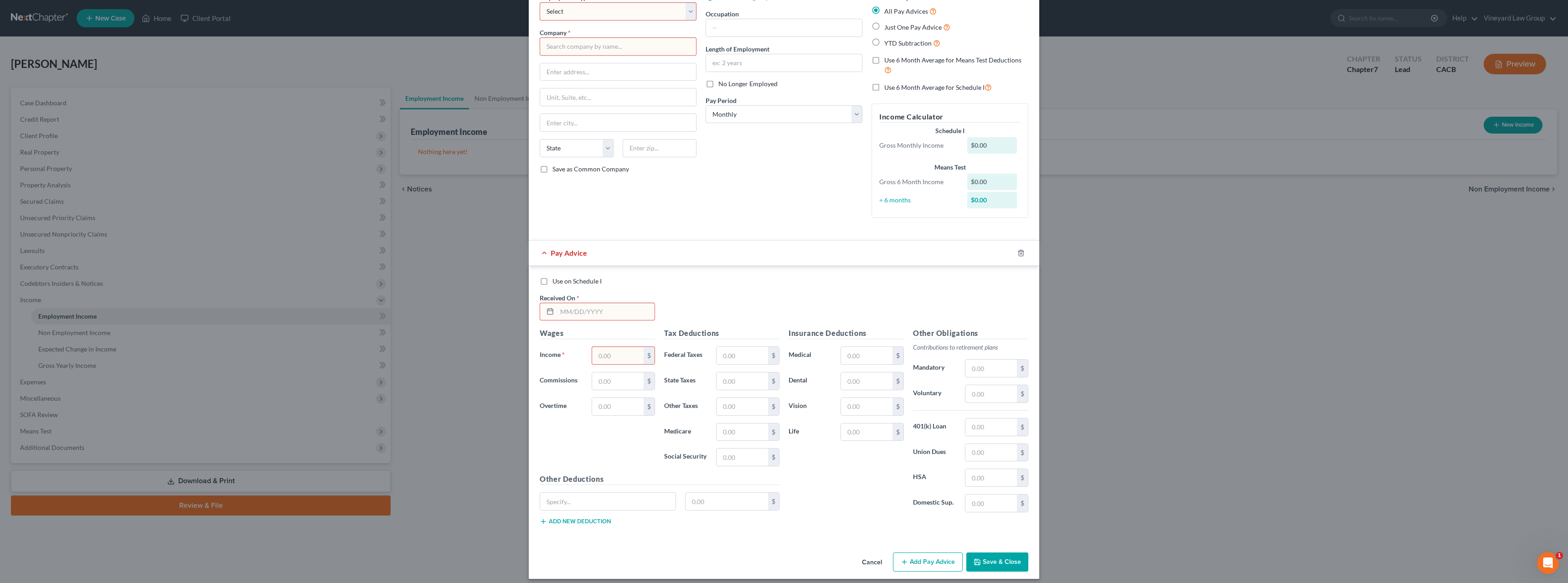
scroll to position [57, 0]
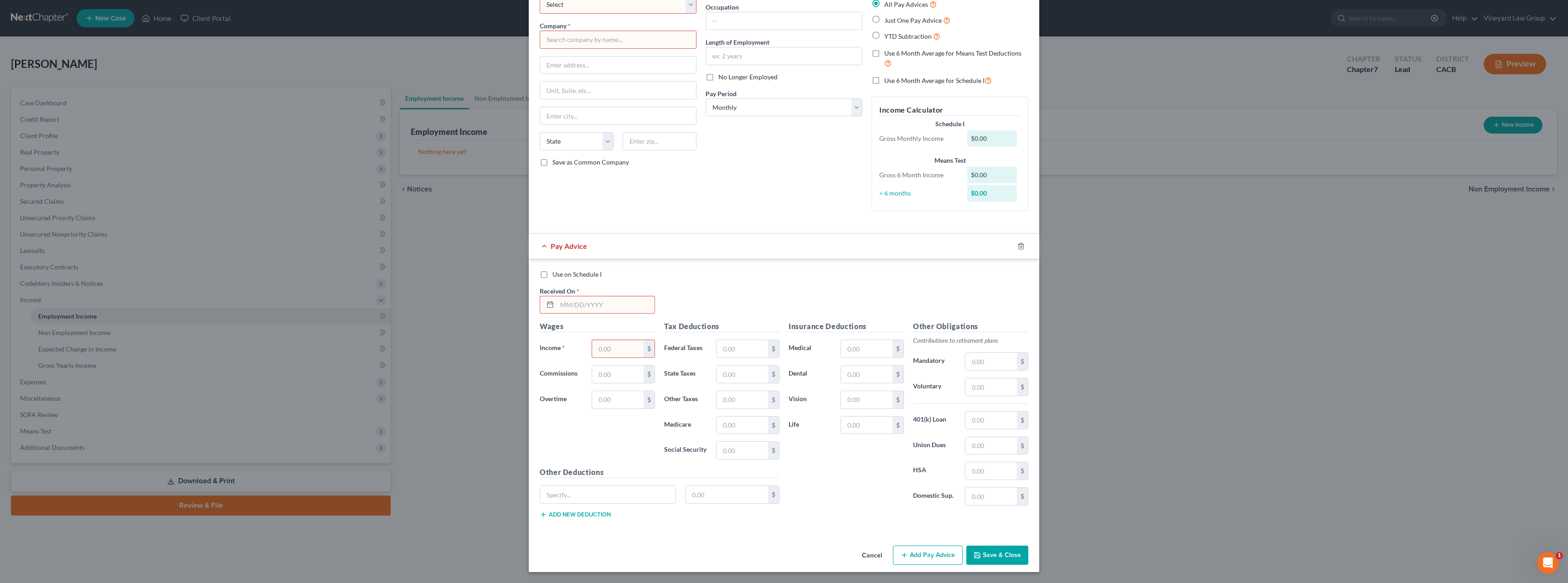
click at [612, 302] on input "text" at bounding box center [605, 304] width 98 height 17
click at [1019, 248] on icon "button" at bounding box center [1021, 246] width 7 height 7
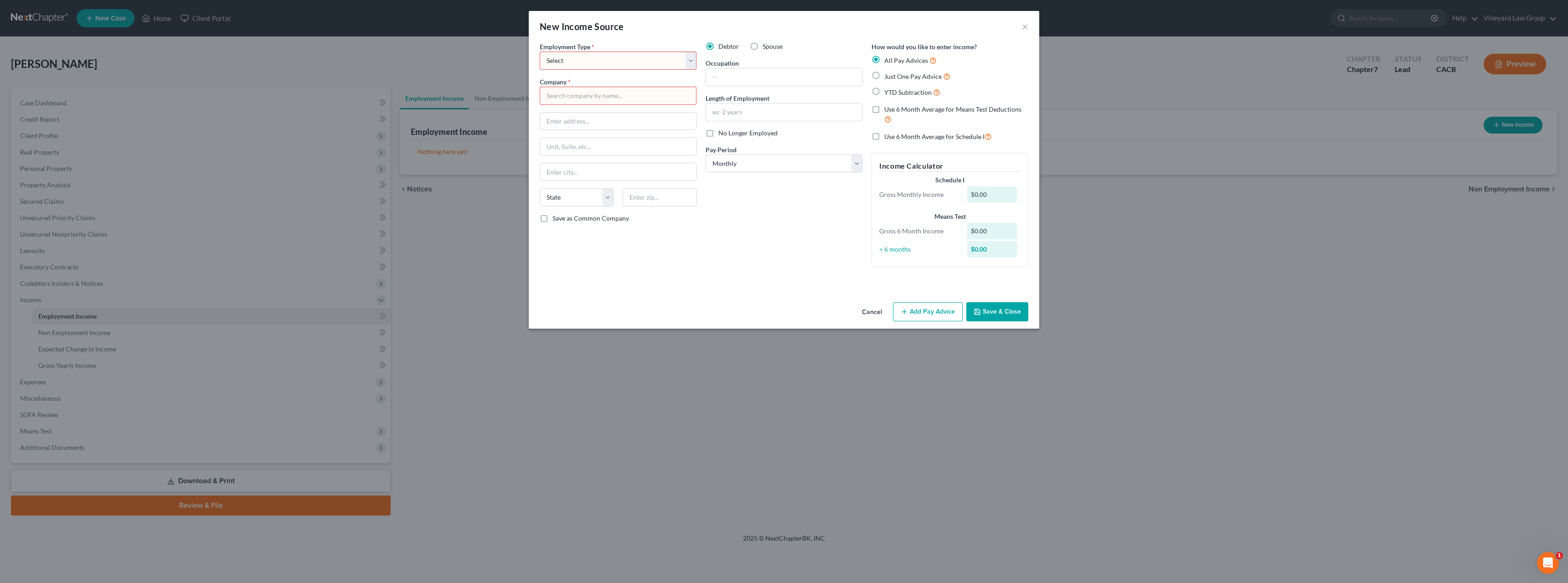
scroll to position [0, 0]
click at [876, 312] on button "Cancel" at bounding box center [871, 312] width 35 height 18
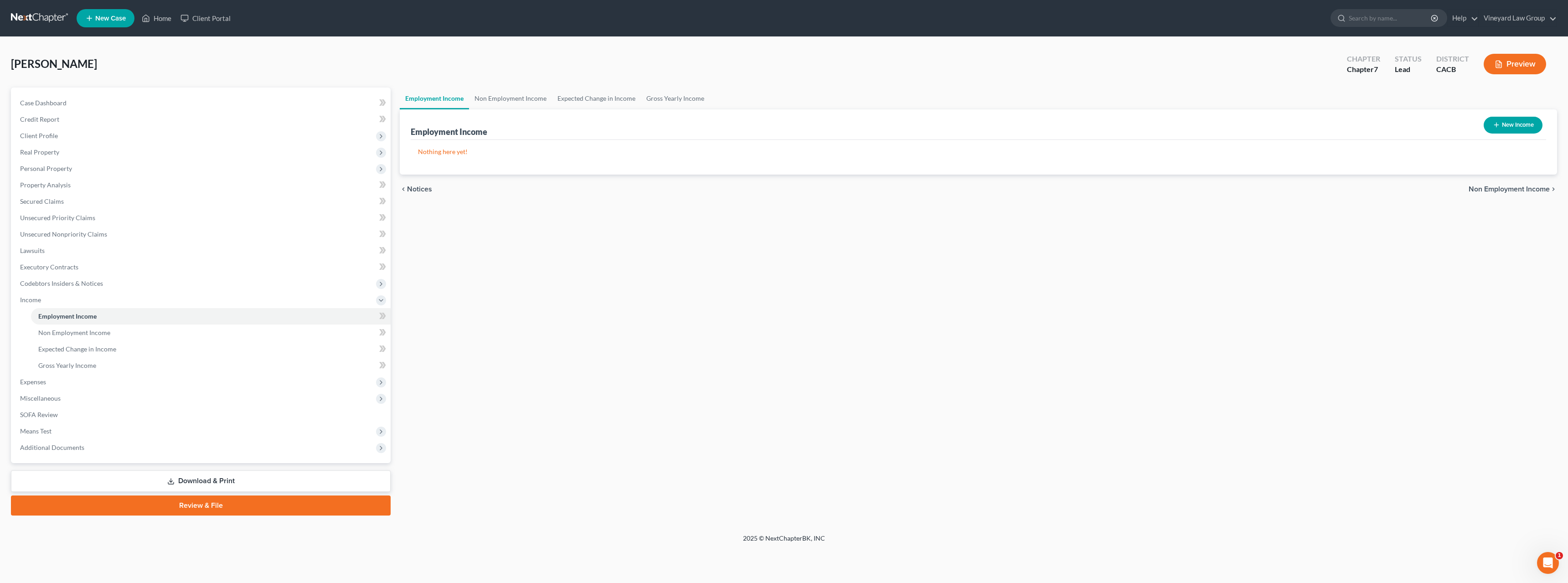
click at [1535, 187] on span "Non Employment Income" at bounding box center [1509, 189] width 81 height 7
click at [1526, 125] on button "New Income" at bounding box center [1513, 125] width 59 height 17
select select "0"
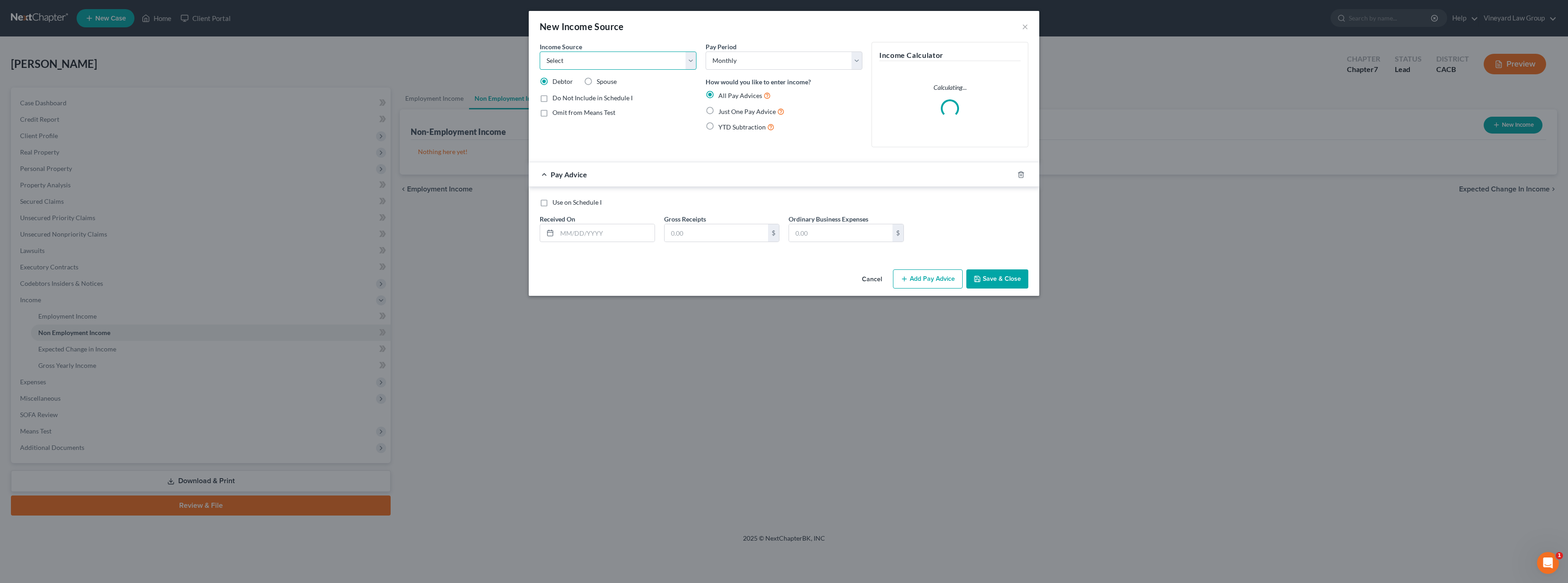
click at [689, 62] on select "Select Unemployment Disability (from employer) Pension Retirement Social Securi…" at bounding box center [618, 60] width 157 height 18
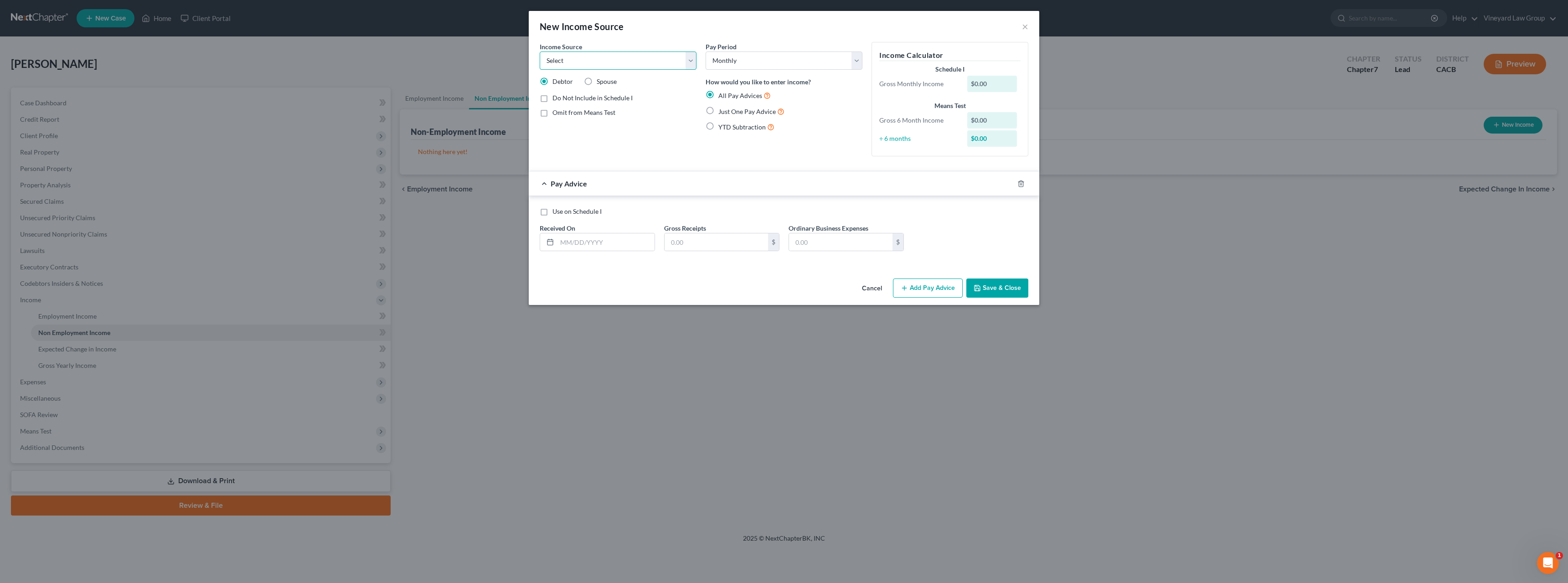
select select "8"
click at [540, 51] on select "Select Unemployment Disability (from employer) Pension Retirement Social Securi…" at bounding box center [618, 60] width 157 height 18
click at [858, 61] on select "Select Monthly Twice Monthly Every Other Week Weekly" at bounding box center [784, 60] width 157 height 18
click at [571, 94] on textarea "To enrich screen reader interactions, please activate Accessibility in Grammarl…" at bounding box center [618, 94] width 157 height 34
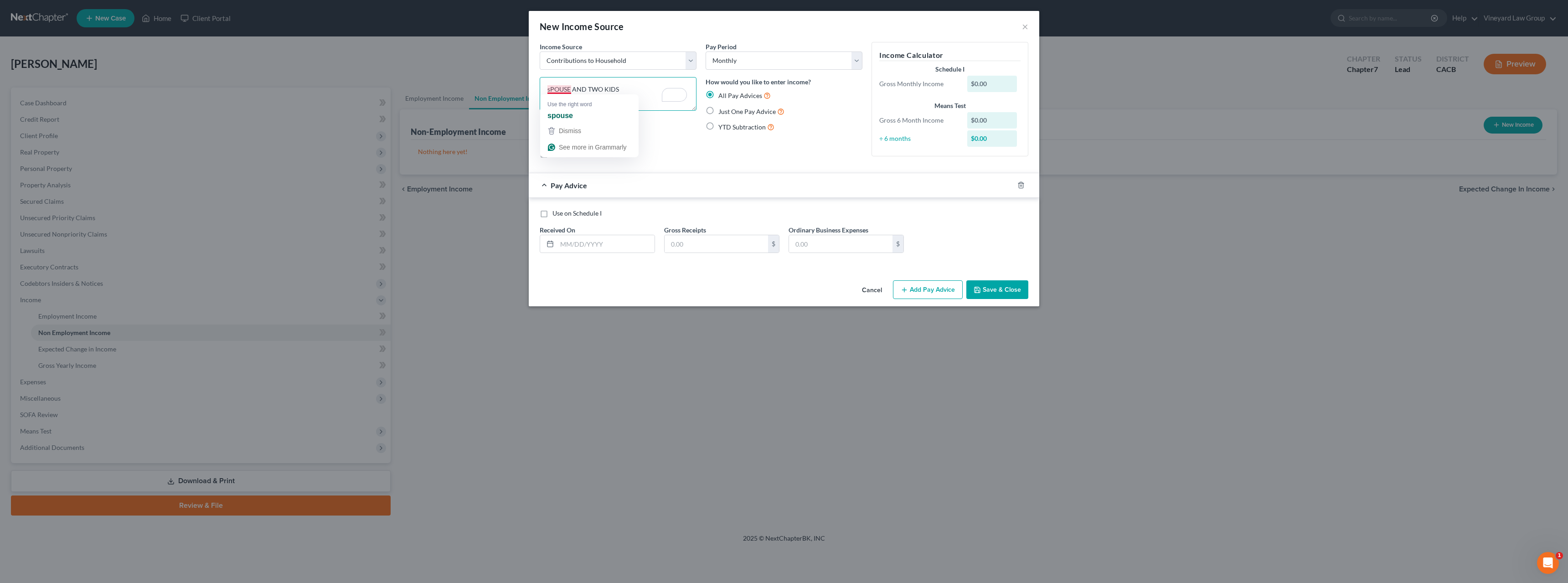
click at [550, 91] on textarea "sPOUSE AND TWO KIDS" at bounding box center [618, 94] width 157 height 34
click at [548, 90] on textarea "SPOUSE AND TWO KIDS" at bounding box center [618, 94] width 157 height 34
drag, startPoint x: 641, startPoint y: 90, endPoint x: 619, endPoint y: 90, distance: 22.0
click at [619, 90] on textarea "CONTRIBUTION FROM SPOUSE AND TWO KIDS" at bounding box center [618, 94] width 157 height 34
drag, startPoint x: 681, startPoint y: 87, endPoint x: 666, endPoint y: 90, distance: 15.3
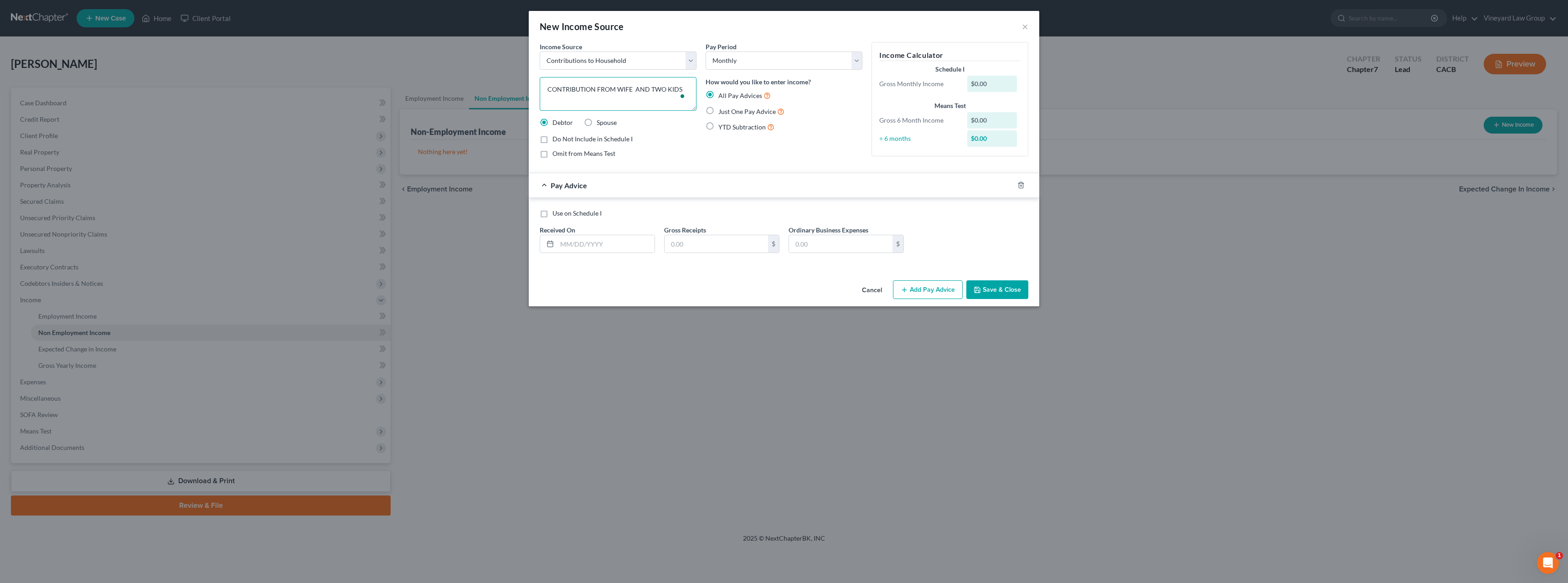
click at [666, 90] on textarea "CONTRIBUTION FROM WIFE AND TWO KIDS" at bounding box center [618, 94] width 157 height 34
type textarea "CONTRIBUTION FROM WIFE AND TWO ADULT CHILDREN"
click at [976, 83] on div "$0.00" at bounding box center [992, 83] width 50 height 16
click at [931, 83] on div "Gross Monthly Income" at bounding box center [918, 83] width 88 height 9
click at [976, 83] on div "$0.00" at bounding box center [992, 83] width 50 height 16
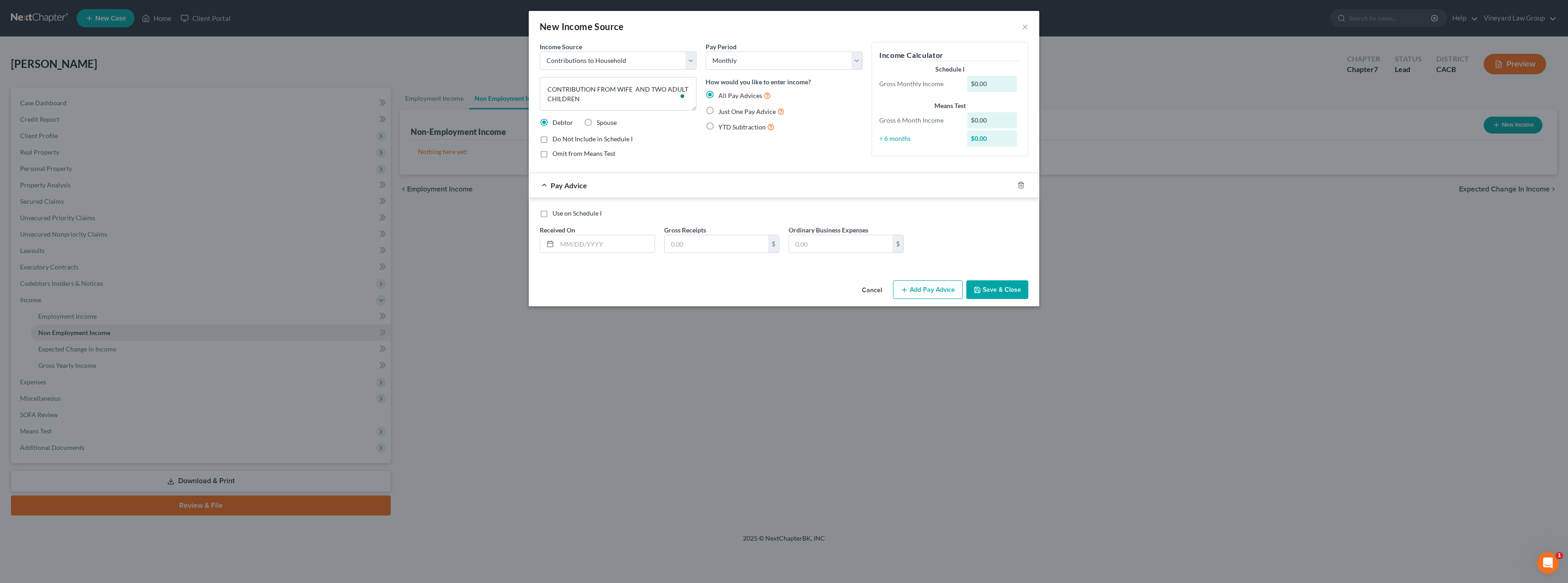
click at [975, 84] on div "$0.00" at bounding box center [992, 83] width 50 height 16
click at [600, 240] on input "text" at bounding box center [605, 243] width 98 height 17
type input "[DATE]"
click at [692, 241] on input "text" at bounding box center [715, 243] width 103 height 17
type input "4,000"
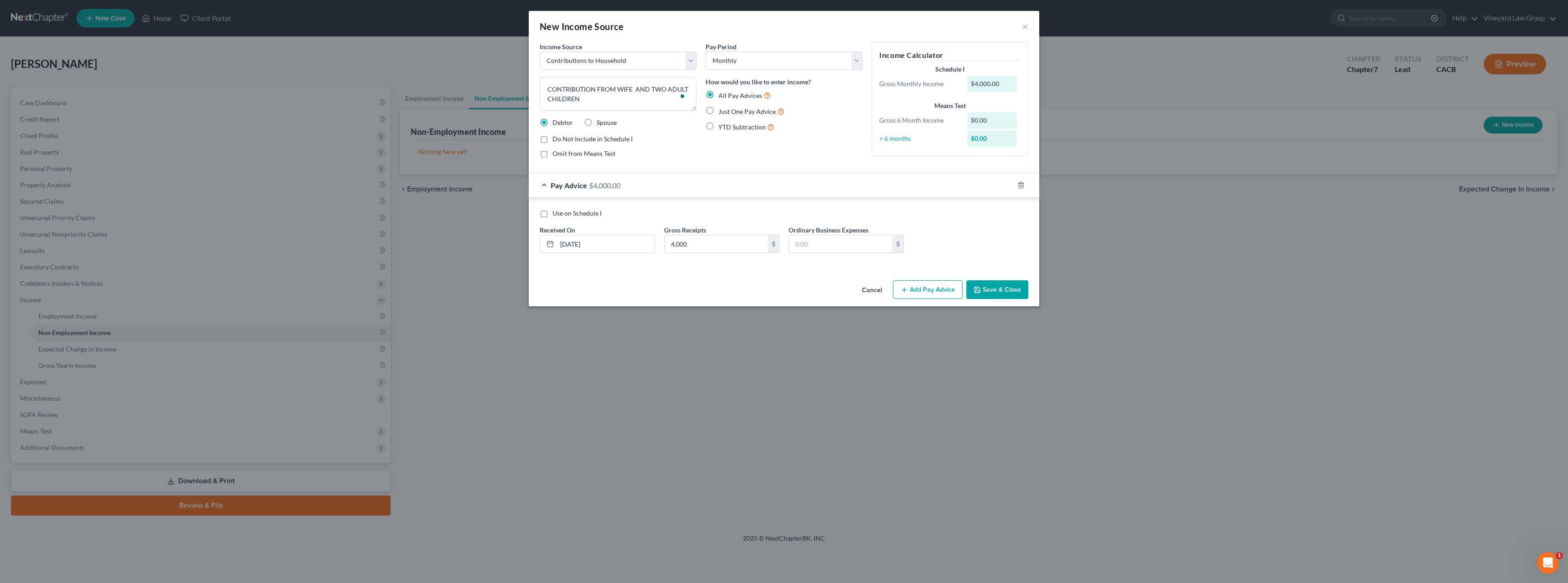
click at [552, 210] on label "Use on Schedule I" at bounding box center [576, 213] width 49 height 9
click at [556, 210] on input "Use on Schedule I" at bounding box center [559, 212] width 6 height 6
checkbox input "true"
click at [990, 285] on button "Save & Close" at bounding box center [997, 290] width 62 height 19
click at [905, 22] on div "New Income Source ×" at bounding box center [784, 26] width 510 height 31
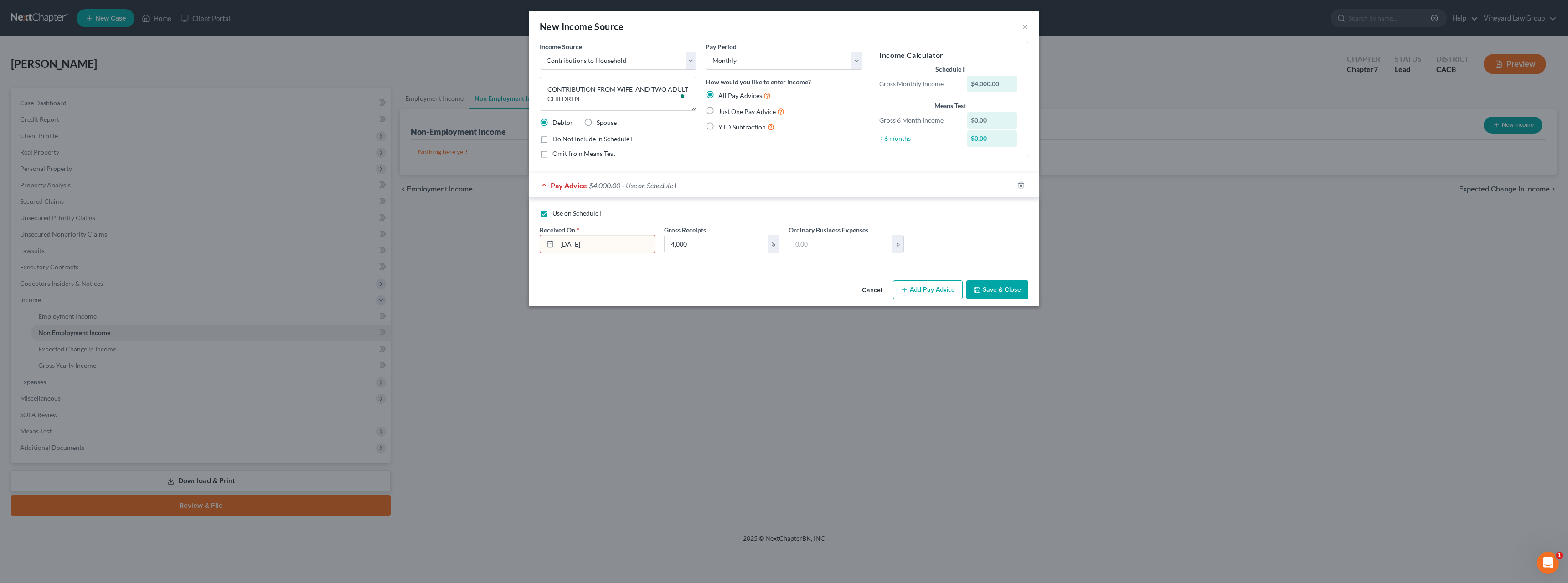
click at [718, 110] on label "Just One Pay Advice" at bounding box center [751, 111] width 66 height 11
click at [722, 110] on input "Just One Pay Advice" at bounding box center [724, 109] width 6 height 6
radio input "true"
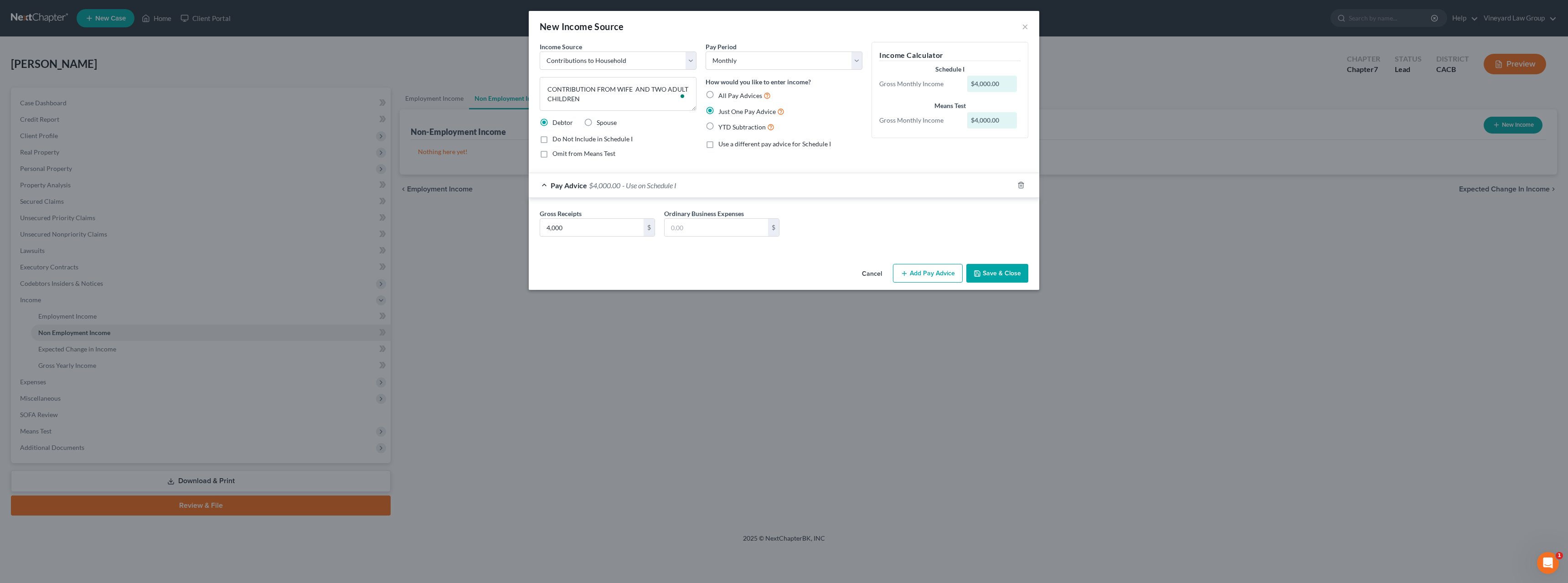
click at [992, 274] on button "Save & Close" at bounding box center [997, 273] width 62 height 19
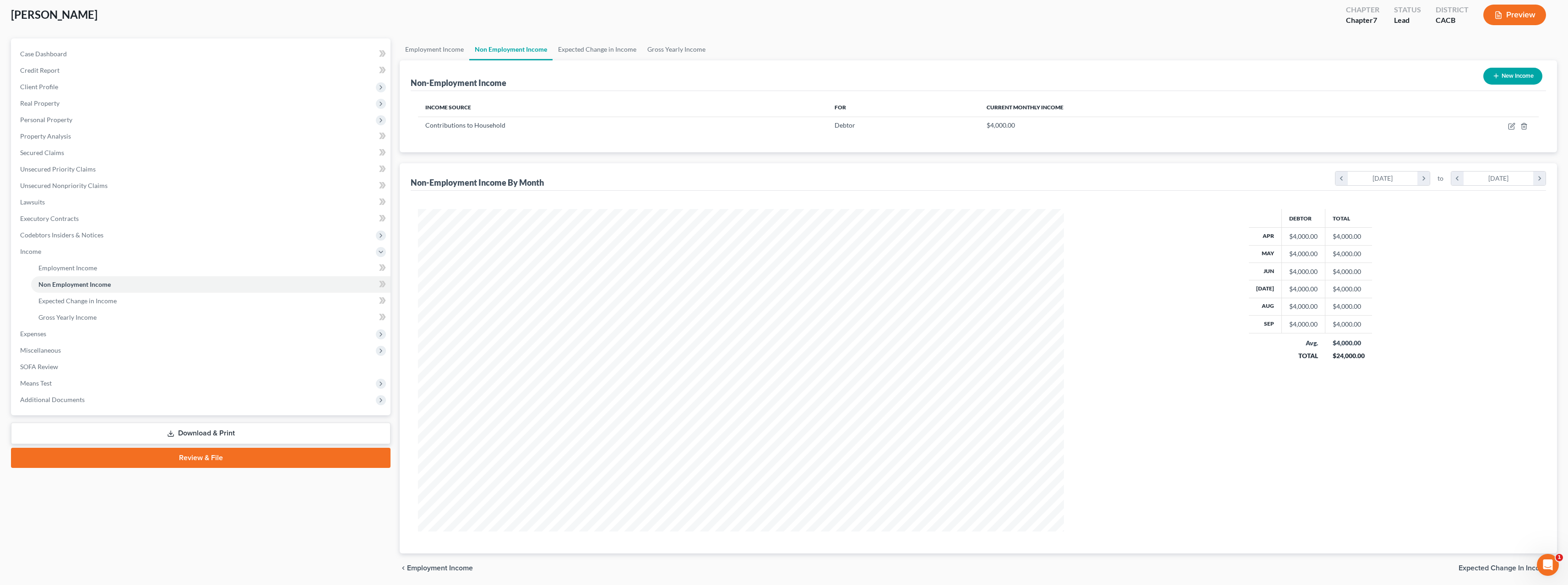
scroll to position [82, 0]
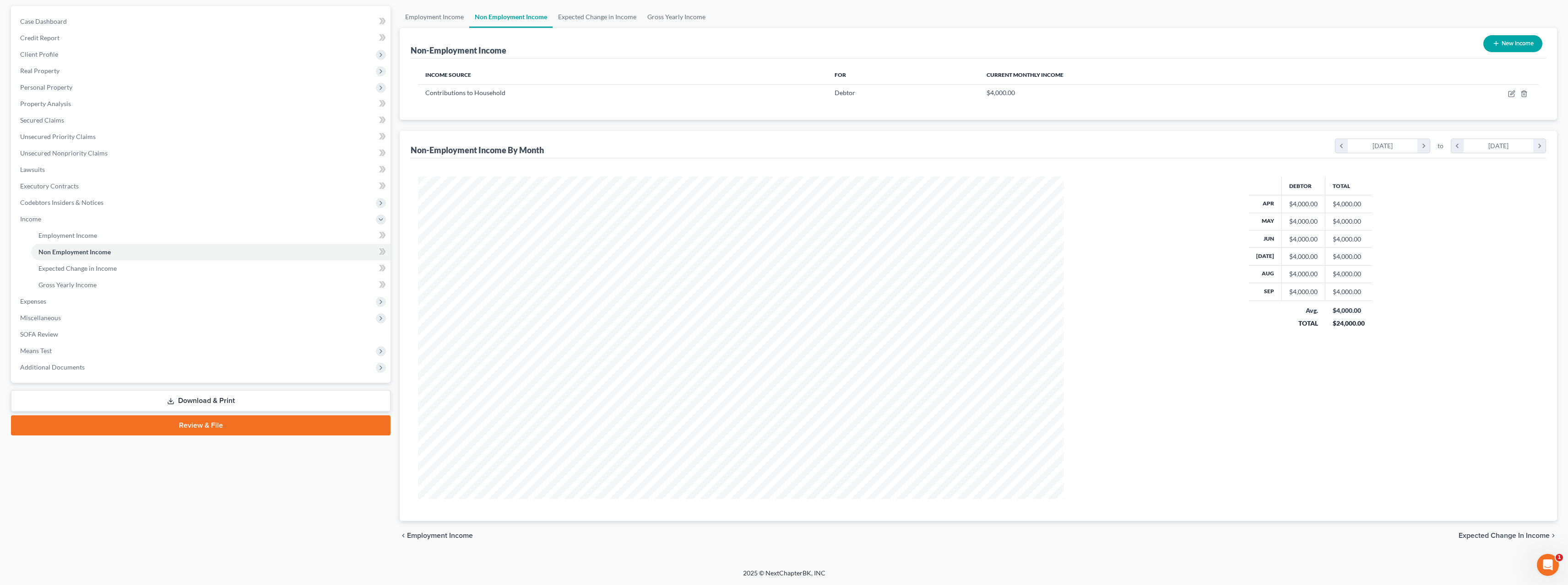
click at [1506, 533] on span "Expected Change in Income" at bounding box center [1504, 536] width 91 height 7
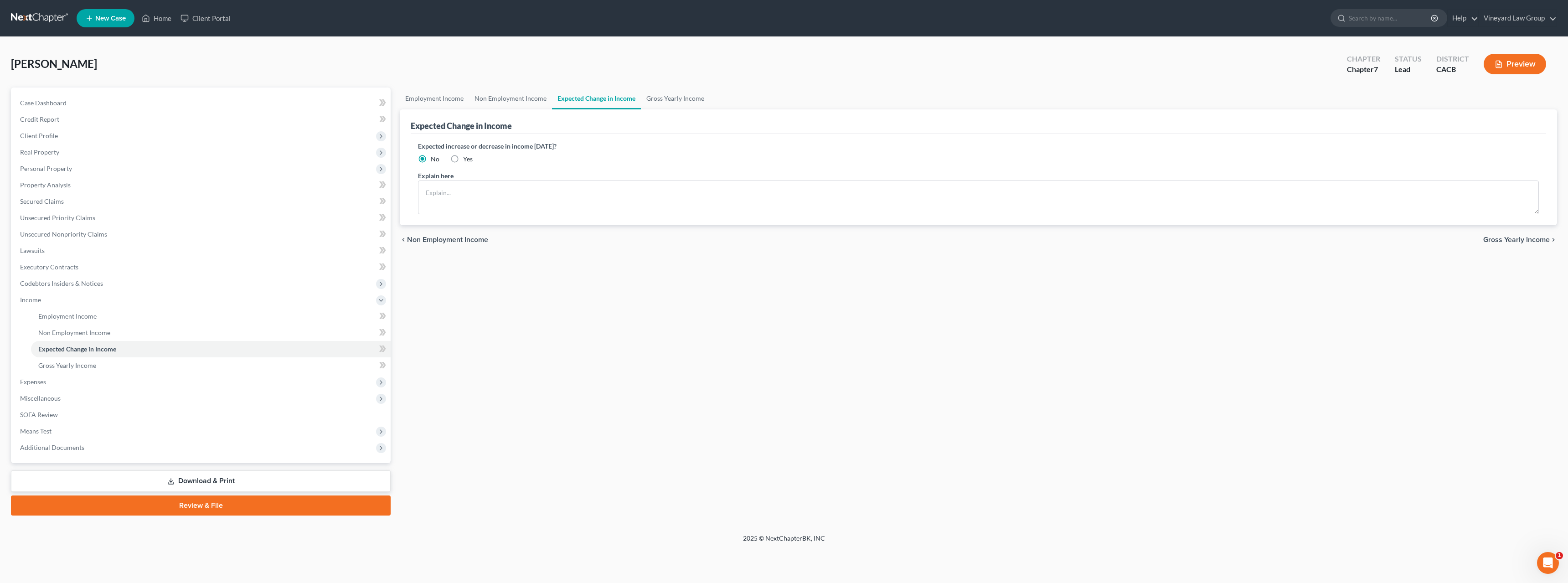
click at [1511, 238] on span "Gross Yearly Income" at bounding box center [1516, 239] width 66 height 7
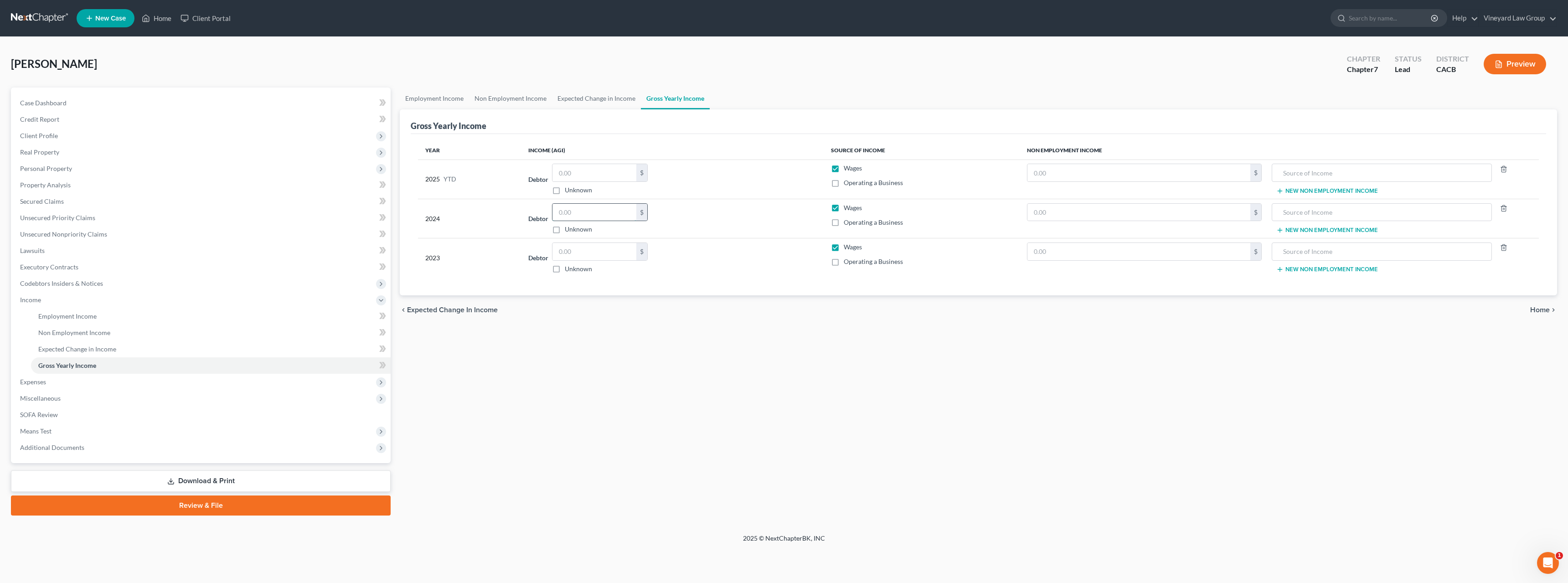
click at [565, 213] on input "text" at bounding box center [594, 212] width 84 height 17
type input "15,000"
click at [562, 250] on input "text" at bounding box center [594, 251] width 84 height 17
click at [563, 255] on input "text" at bounding box center [594, 251] width 84 height 17
click at [570, 253] on input "text" at bounding box center [594, 251] width 84 height 17
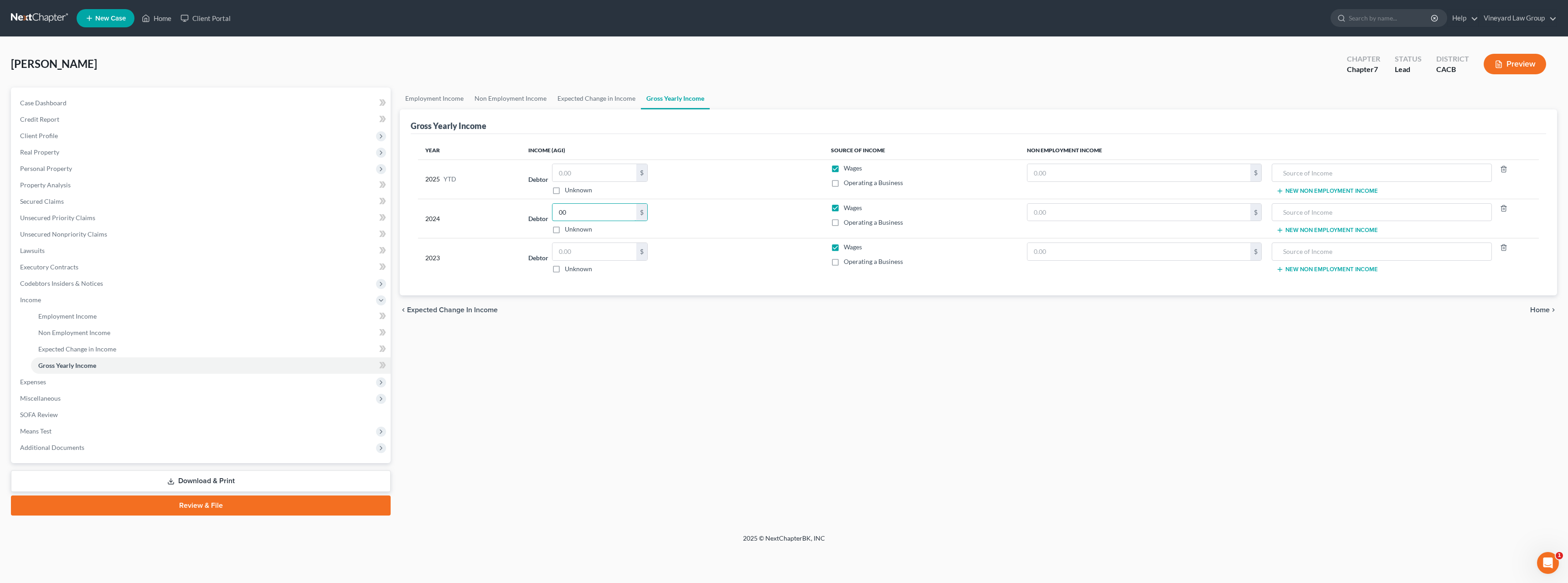
type input "00"
